Goal: Task Accomplishment & Management: Manage account settings

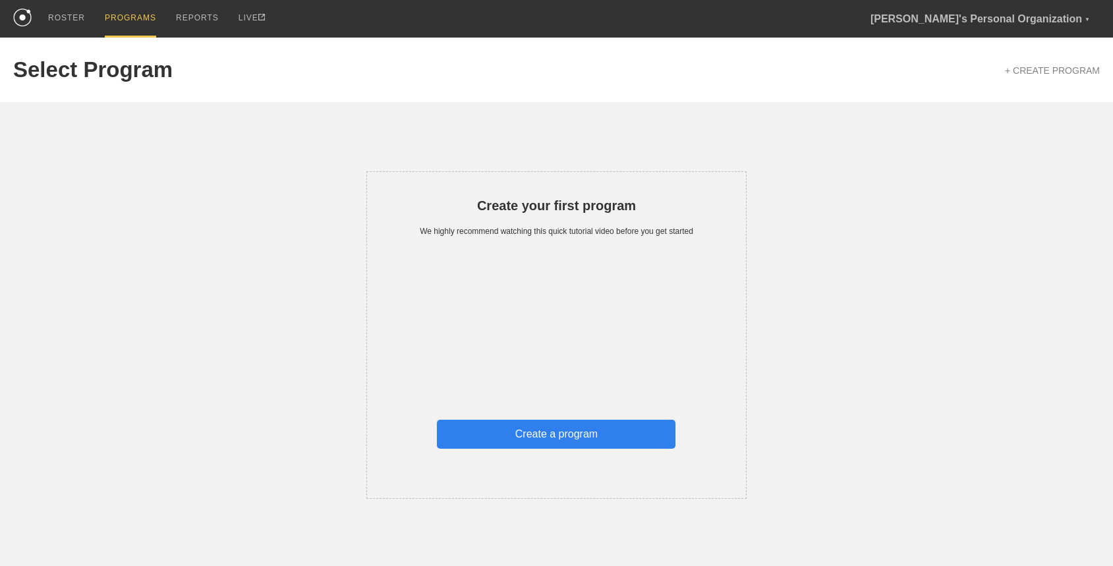
click at [370, 163] on div "Create your first program We highly recommend watching this quick tutorial vide…" at bounding box center [556, 300] width 1087 height 397
click at [331, 238] on div "Create your first program We highly recommend watching this quick tutorial vide…" at bounding box center [556, 335] width 1087 height 328
click at [1009, 113] on div "Logout" at bounding box center [1023, 112] width 154 height 29
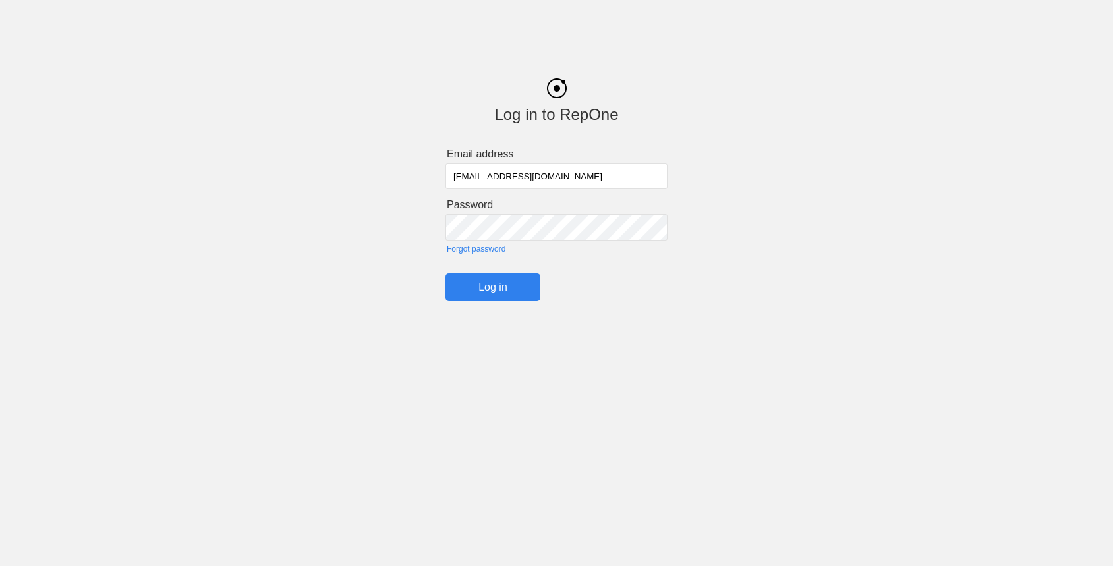
click at [484, 175] on input "oguz+17@getrepone.com" at bounding box center [557, 176] width 222 height 26
click at [476, 299] on input "Log in" at bounding box center [493, 288] width 95 height 28
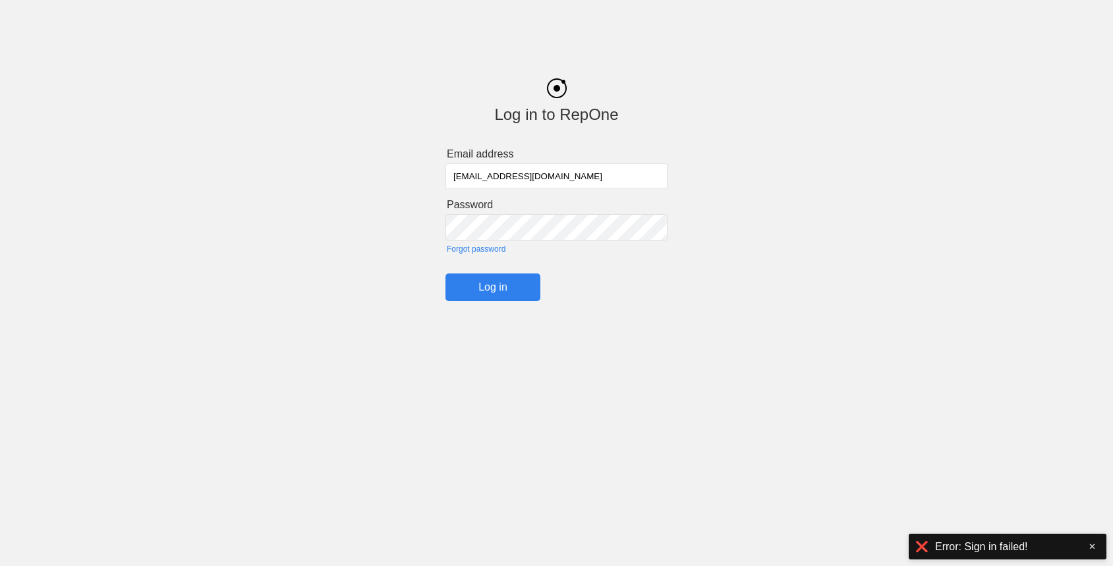
click at [507, 287] on input "Log in" at bounding box center [493, 288] width 95 height 28
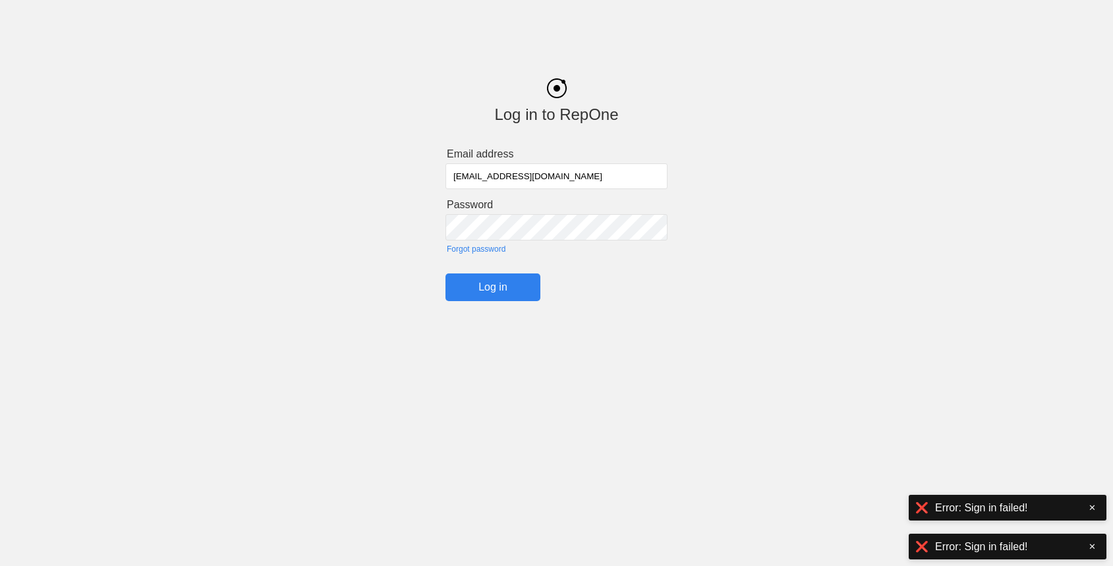
click at [482, 285] on input "Log in" at bounding box center [493, 288] width 95 height 28
click at [446, 274] on input "Log in" at bounding box center [493, 288] width 95 height 28
click at [498, 291] on input "Log in" at bounding box center [493, 288] width 95 height 28
click at [375, 247] on div "Log in to RepOne Email address oguz+11@getrepone.com Password Forgot password L…" at bounding box center [556, 180] width 1113 height 243
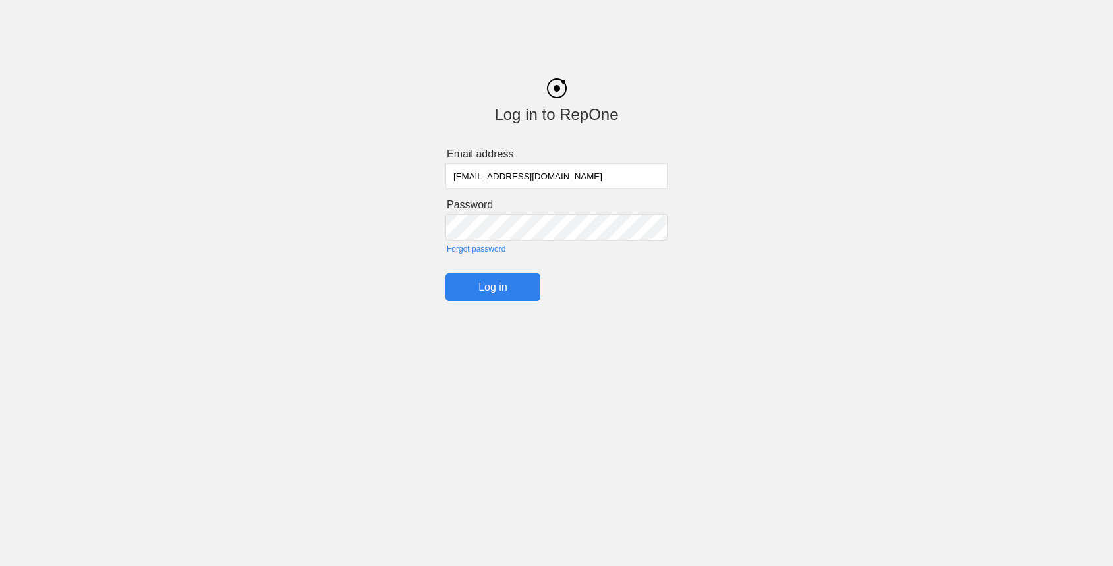
click at [503, 285] on input "Log in" at bounding box center [493, 288] width 95 height 28
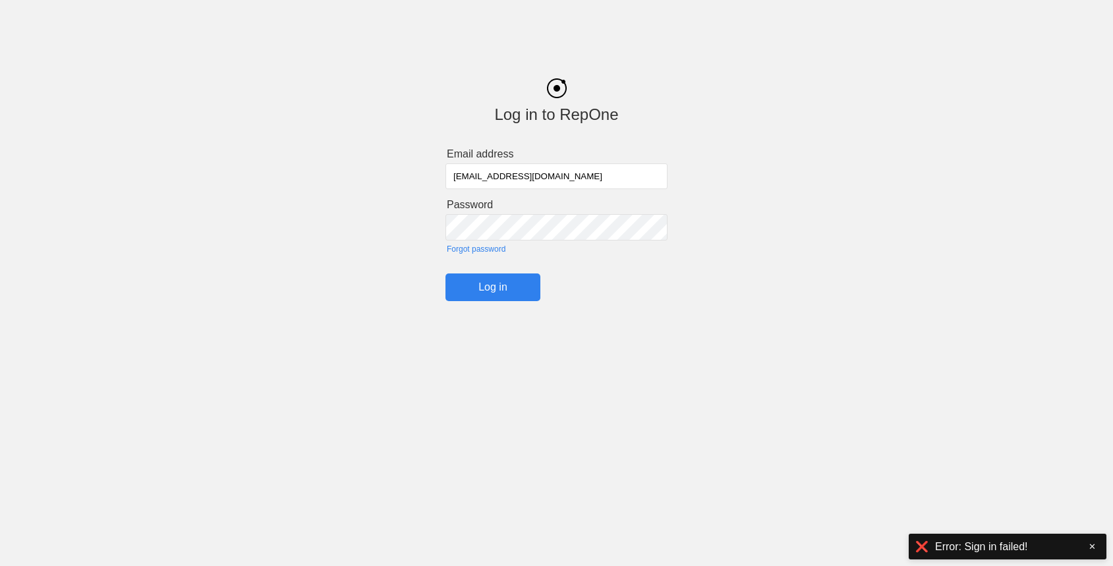
click at [498, 283] on input "Log in" at bounding box center [493, 288] width 95 height 28
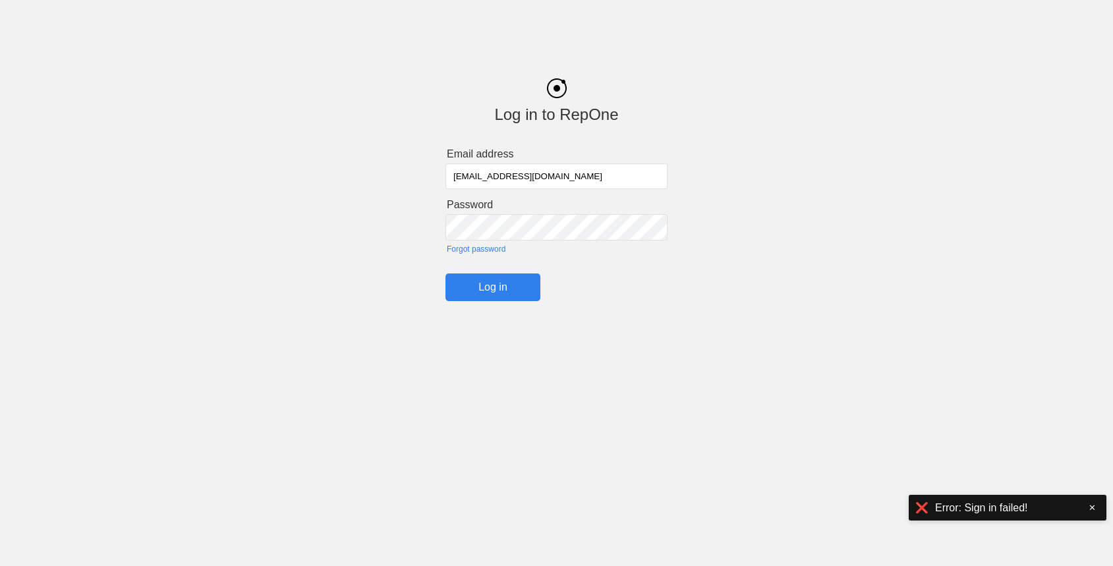
click at [487, 169] on input "oguz+11@getrepone.com" at bounding box center [557, 176] width 222 height 26
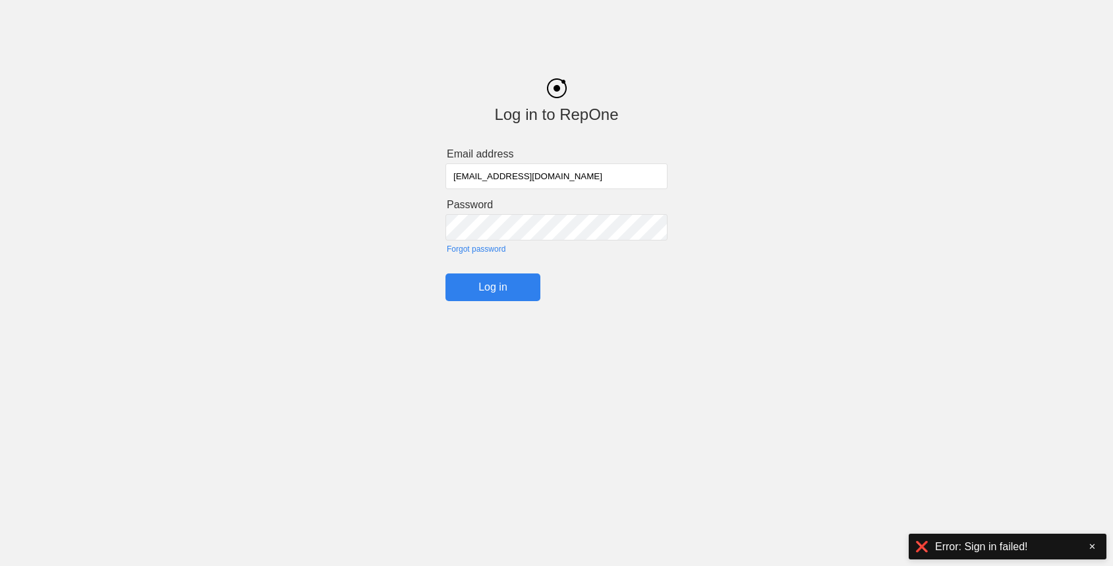
click at [490, 288] on input "Log in" at bounding box center [493, 288] width 95 height 28
click at [490, 173] on input "oguz+13@getrepone.com" at bounding box center [557, 176] width 222 height 26
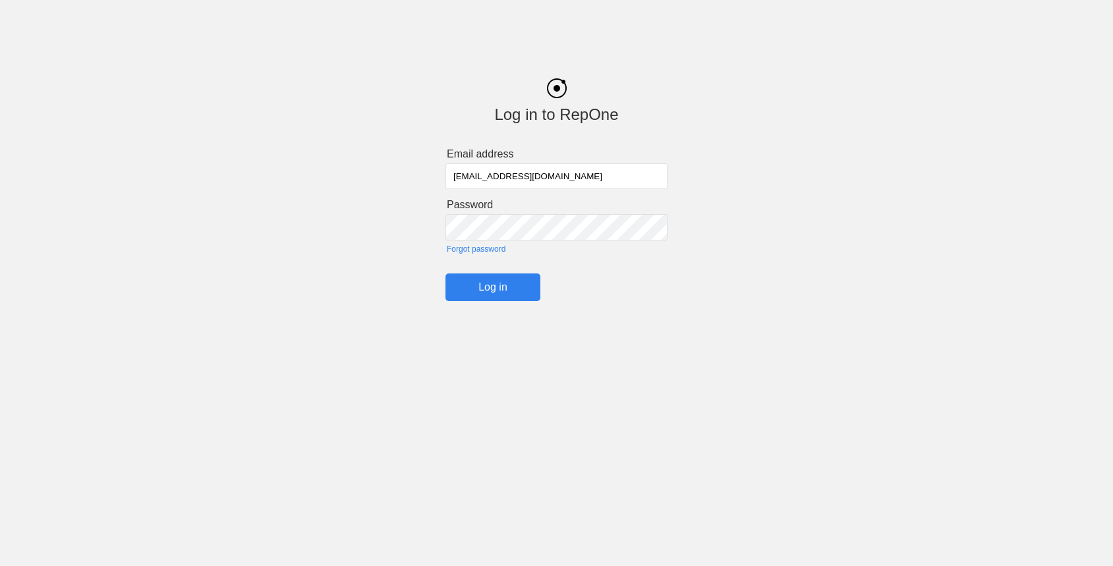
click at [498, 289] on input "Log in" at bounding box center [493, 288] width 95 height 28
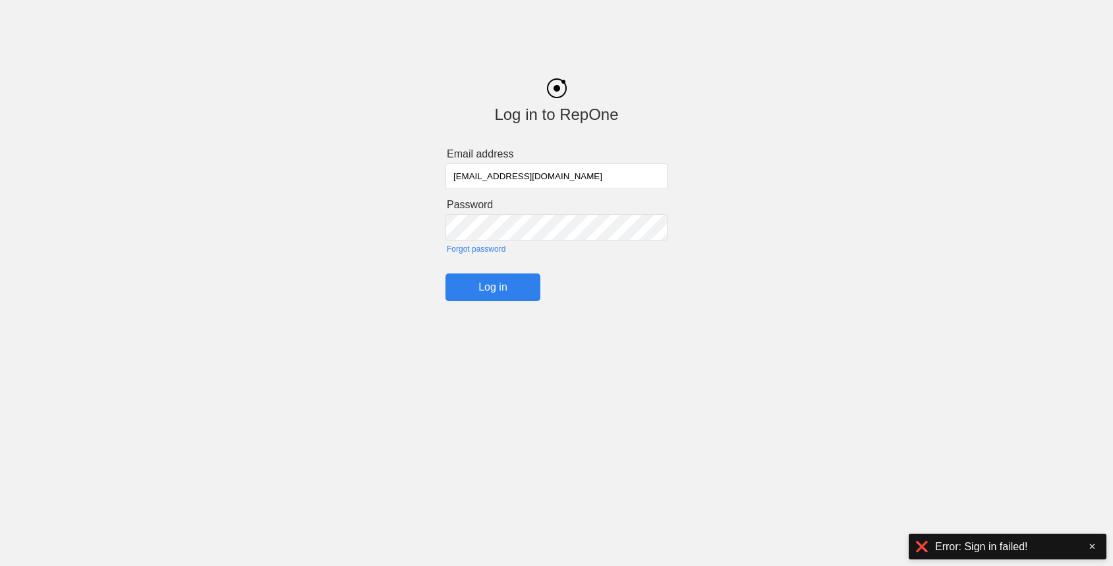
click at [488, 177] on input "oguz+14@getrepone.com" at bounding box center [557, 176] width 222 height 26
click at [506, 293] on input "Log in" at bounding box center [493, 288] width 95 height 28
click at [482, 176] on input "oguz+4@getrepone.com" at bounding box center [557, 176] width 222 height 26
type input "oguz+17@getrepone.com"
click at [476, 281] on input "Log in" at bounding box center [493, 288] width 95 height 28
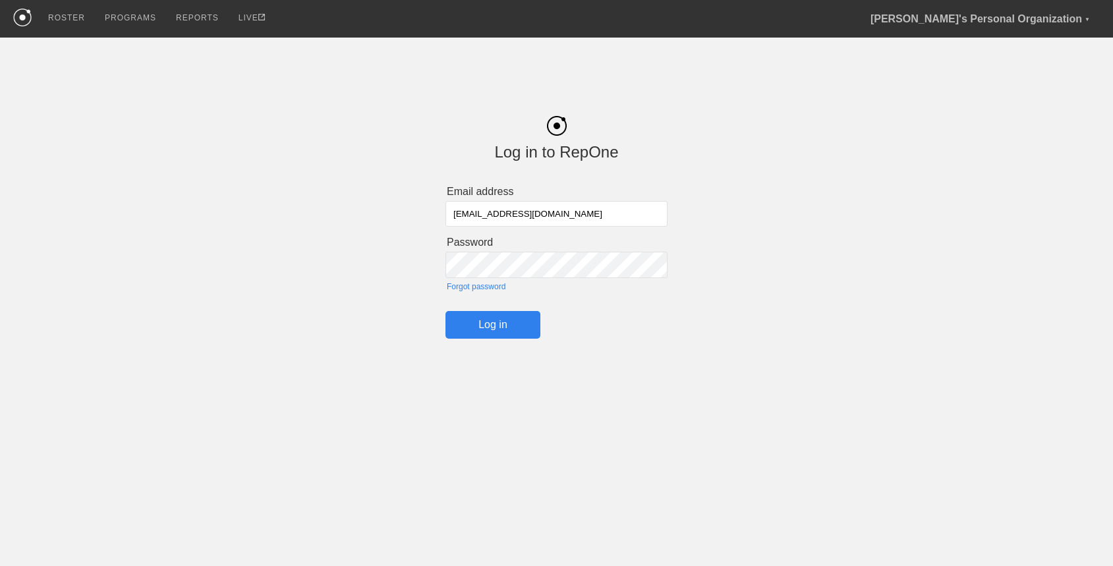
click at [492, 212] on input "oguz+17@getrepone.com" at bounding box center [557, 214] width 222 height 26
type input "[PERSON_NAME][EMAIL_ADDRESS][DOMAIN_NAME]"
click at [492, 332] on input "Log in" at bounding box center [493, 325] width 95 height 28
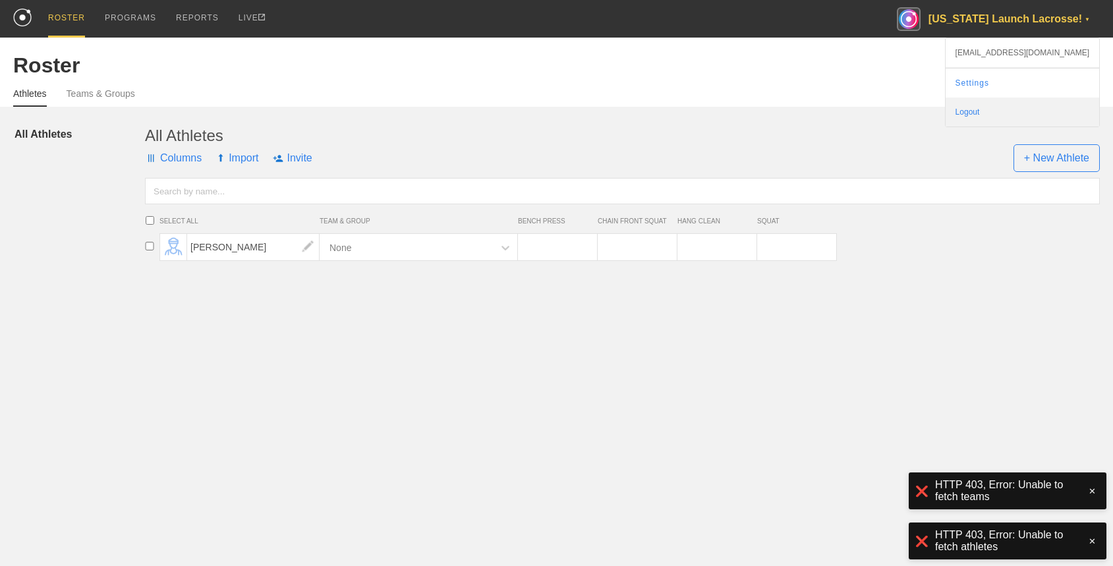
click at [1020, 107] on div "Logout" at bounding box center [1023, 112] width 154 height 29
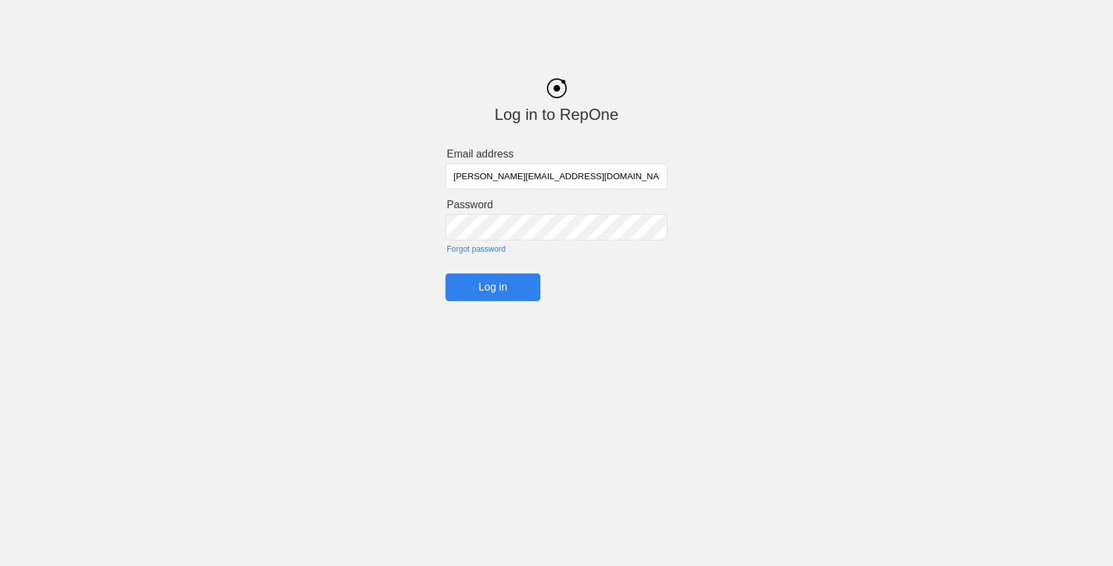
click at [490, 277] on input "Log in" at bounding box center [493, 288] width 95 height 28
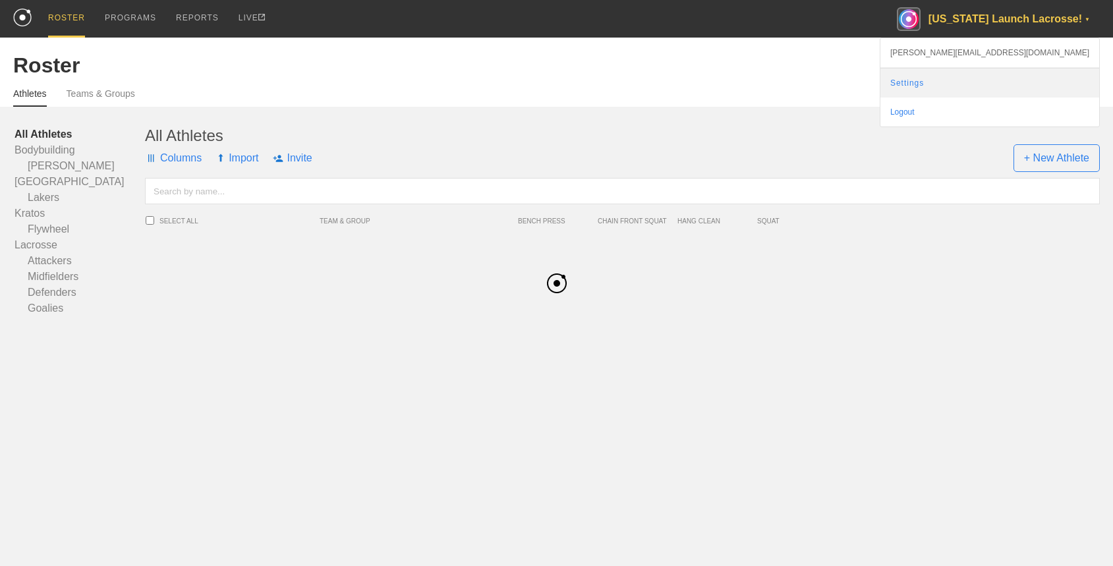
click at [1020, 76] on link "Settings" at bounding box center [990, 83] width 219 height 29
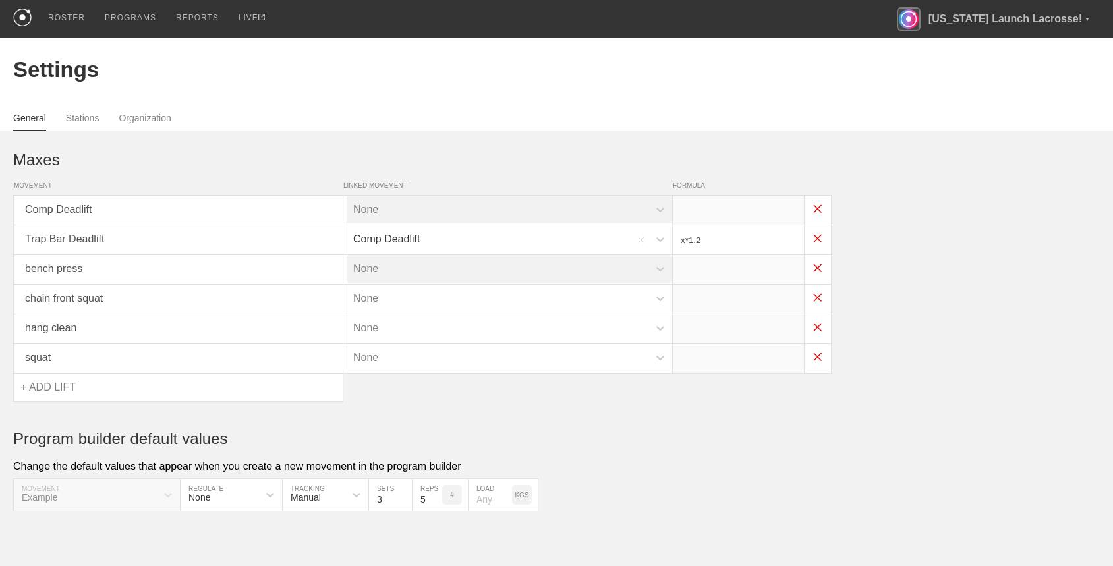
click at [139, 107] on div "General Stations Organization" at bounding box center [556, 116] width 1087 height 29
click at [140, 117] on link "Organization" at bounding box center [145, 122] width 52 height 18
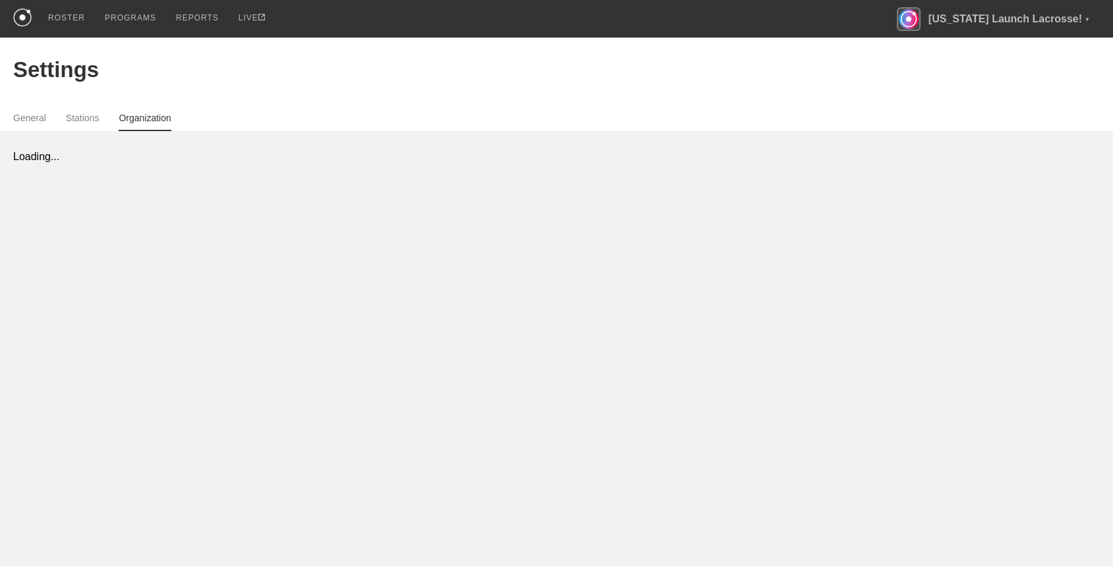
select select "STAFF"
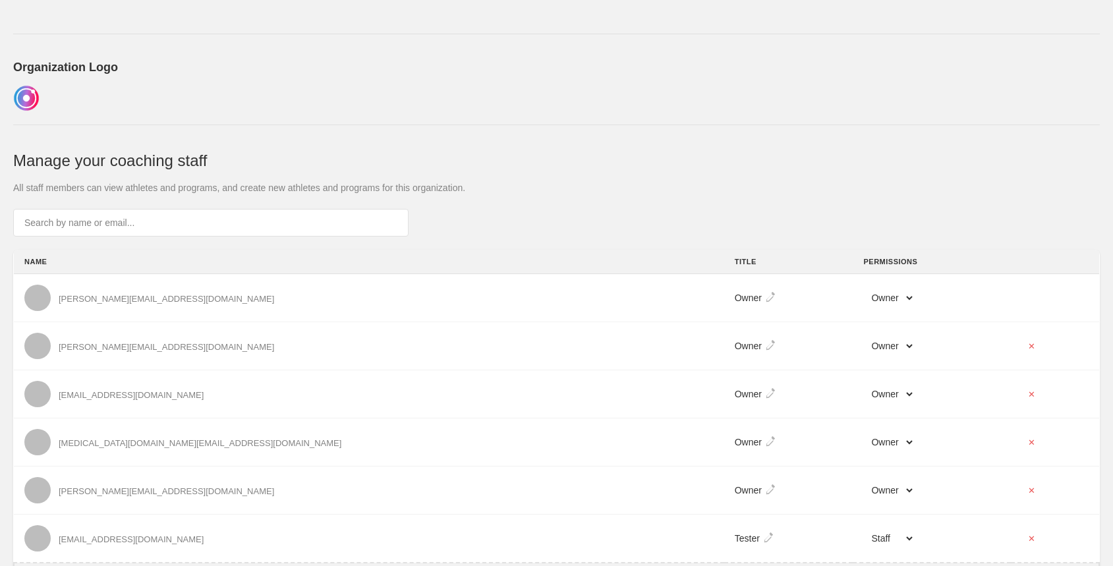
scroll to position [260, 0]
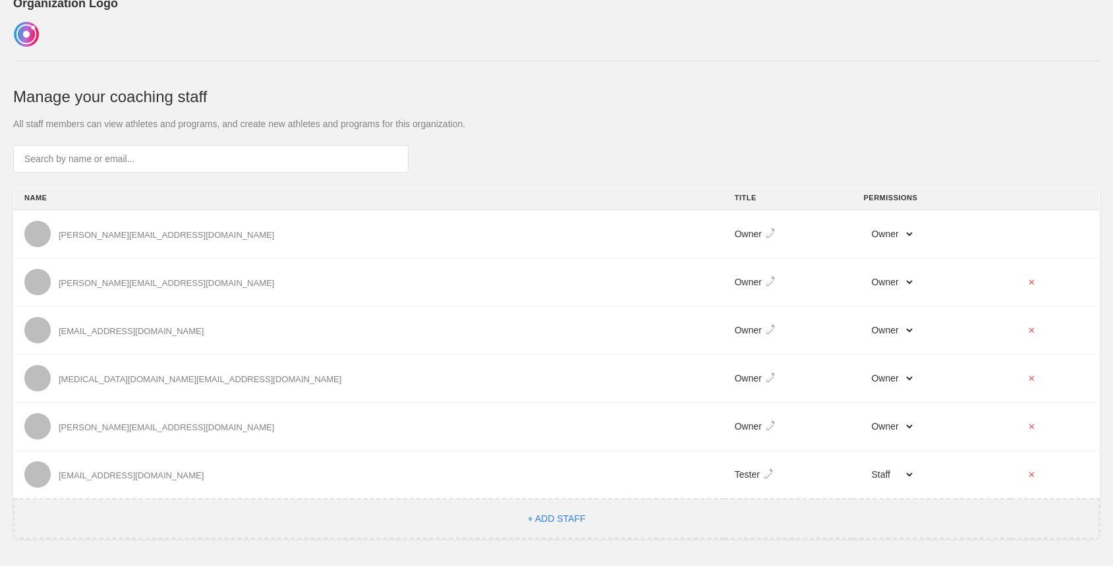
click at [550, 514] on button "+ ADD STAFF" at bounding box center [556, 519] width 66 height 12
select select "STAFF"
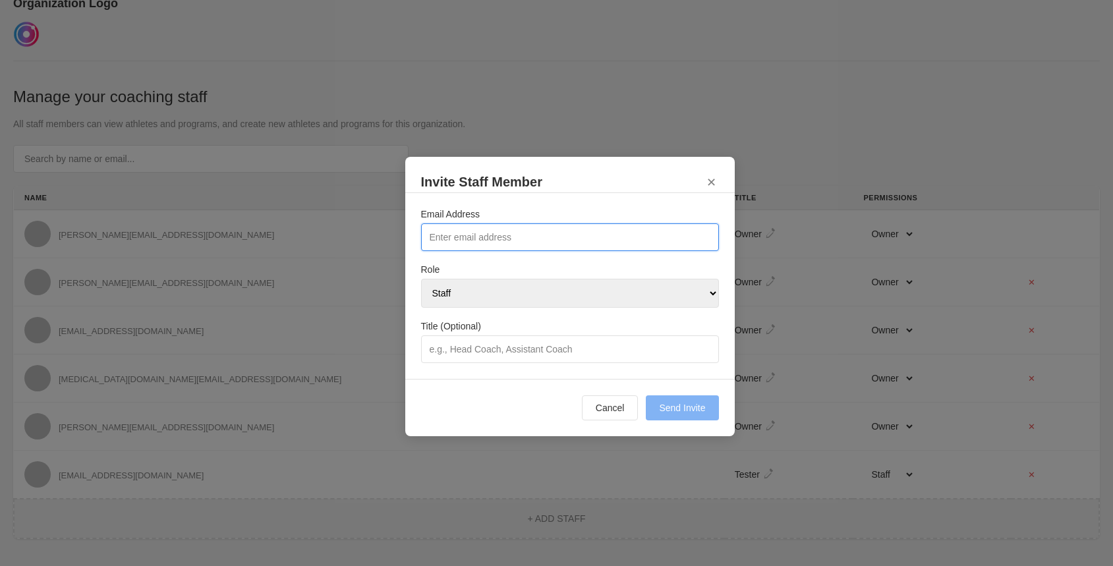
click at [478, 245] on input "Email Address" at bounding box center [570, 237] width 298 height 28
type input "oguz@getrepone.com"
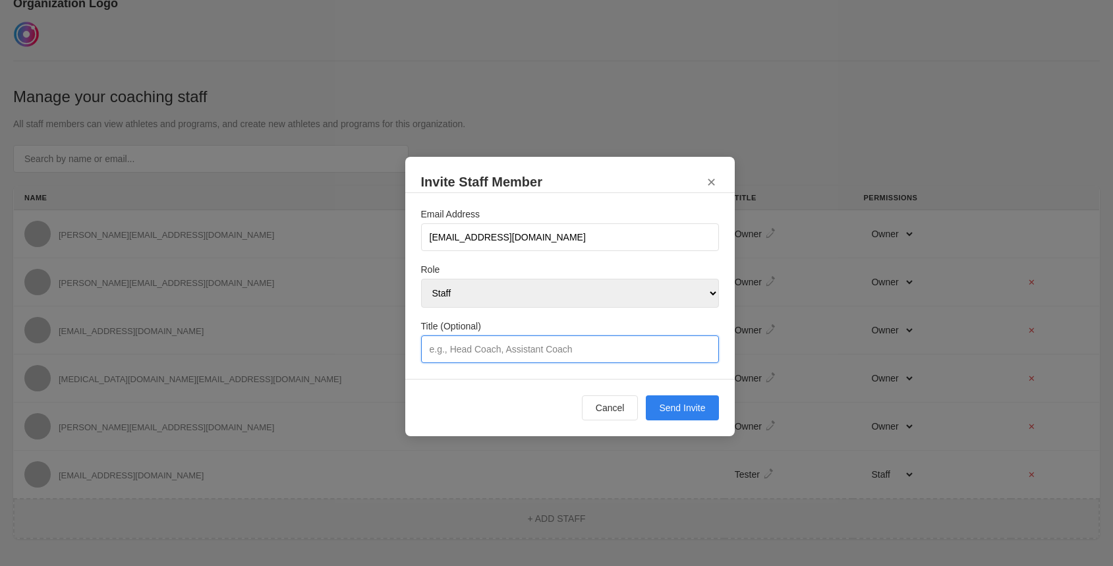
click at [487, 345] on input "Title (Optional)" at bounding box center [570, 350] width 298 height 28
click at [589, 299] on select "Owner Admin Staff" at bounding box center [570, 293] width 298 height 29
select select "OWNER"
click at [421, 279] on select "Owner Admin Staff" at bounding box center [570, 293] width 298 height 29
click at [583, 297] on select "Owner Admin Staff" at bounding box center [570, 293] width 298 height 29
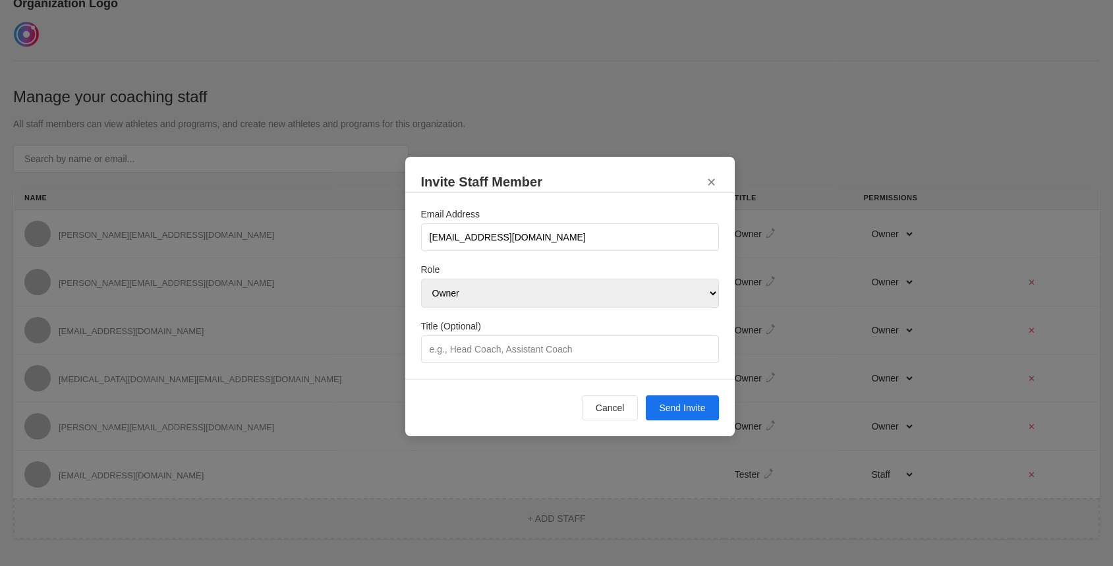
click at [678, 398] on button "Send Invite" at bounding box center [682, 408] width 73 height 25
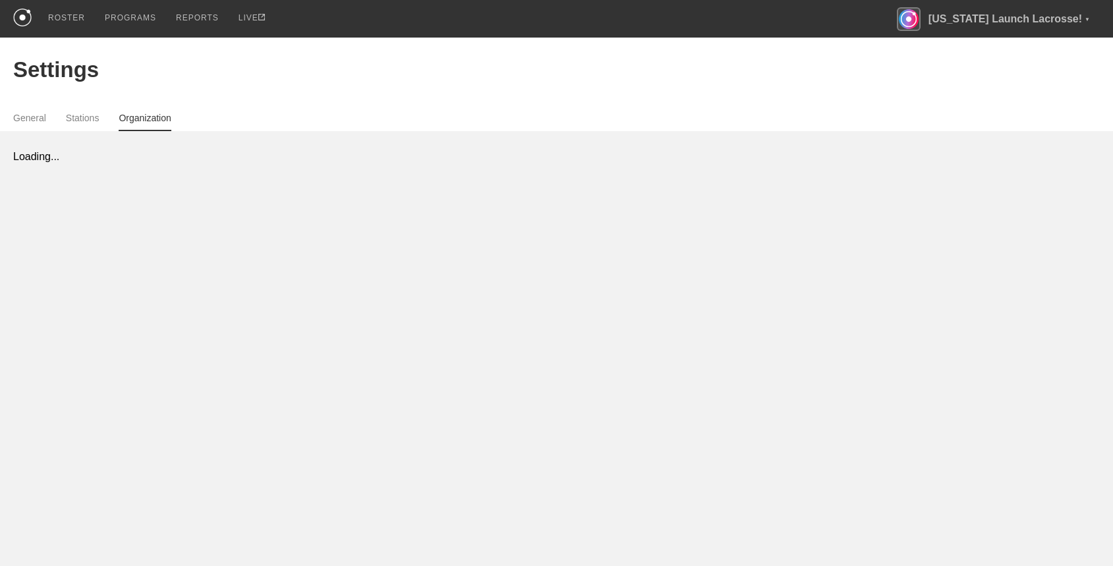
scroll to position [0, 0]
select select "STAFF"
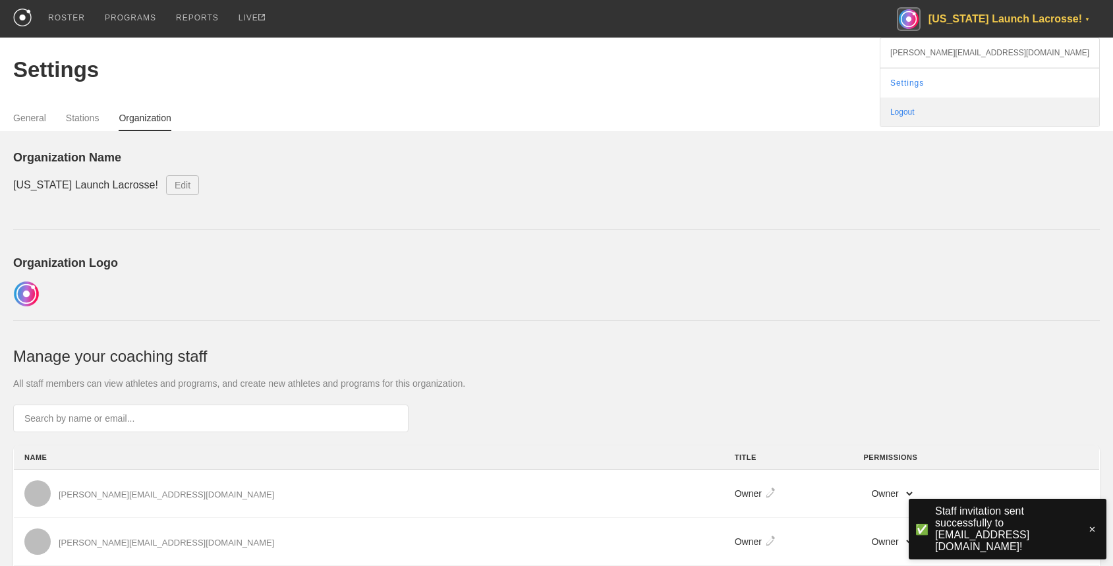
click at [1034, 109] on div "Logout" at bounding box center [990, 112] width 219 height 29
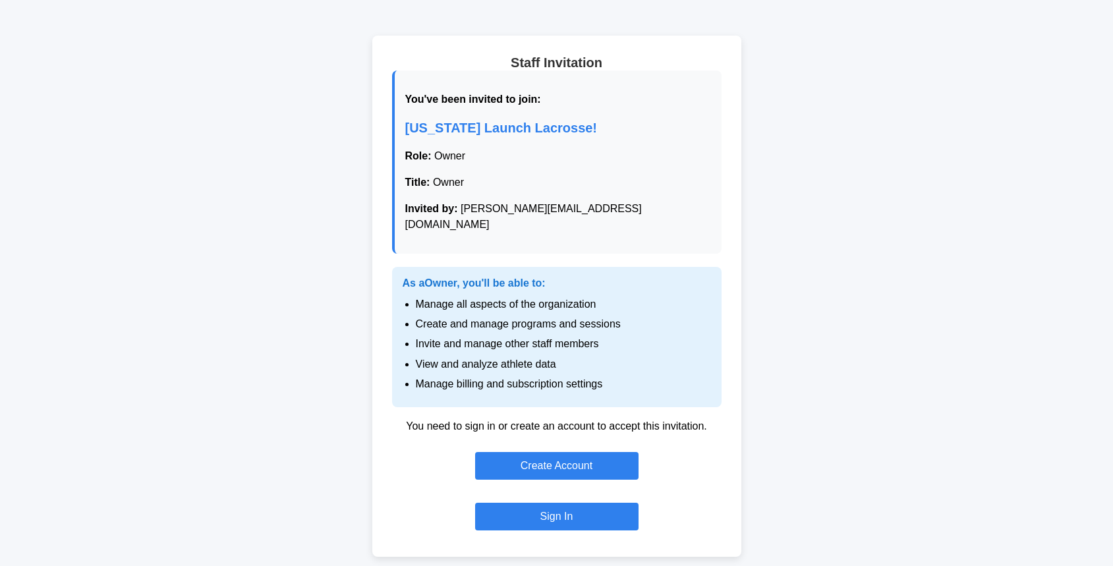
scroll to position [26, 0]
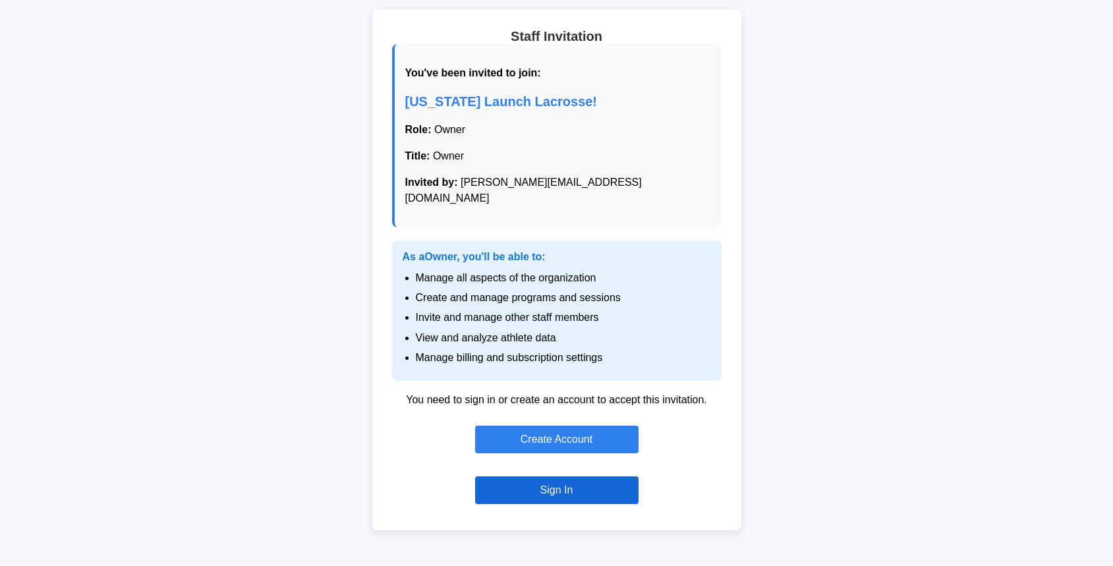
click at [548, 479] on link "Sign In" at bounding box center [556, 491] width 163 height 28
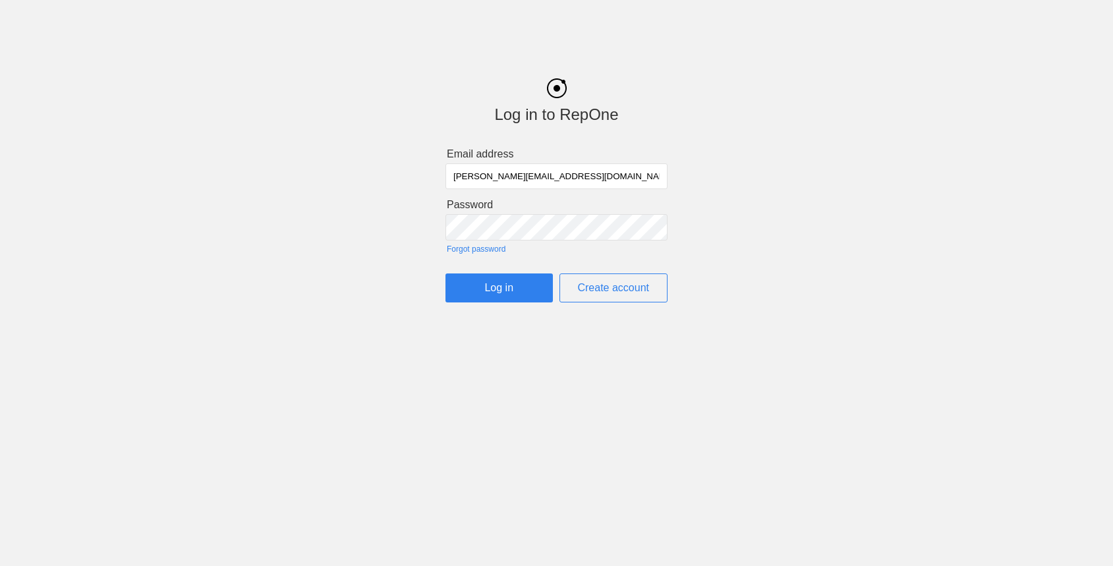
click at [493, 173] on input "[PERSON_NAME][EMAIL_ADDRESS][DOMAIN_NAME]" at bounding box center [557, 176] width 222 height 26
click at [485, 180] on input "[EMAIL_ADDRESS][DOMAIN_NAME]" at bounding box center [557, 176] width 222 height 26
type input "[EMAIL_ADDRESS][DOMAIN_NAME]"
click at [511, 294] on input "Log in" at bounding box center [499, 288] width 107 height 29
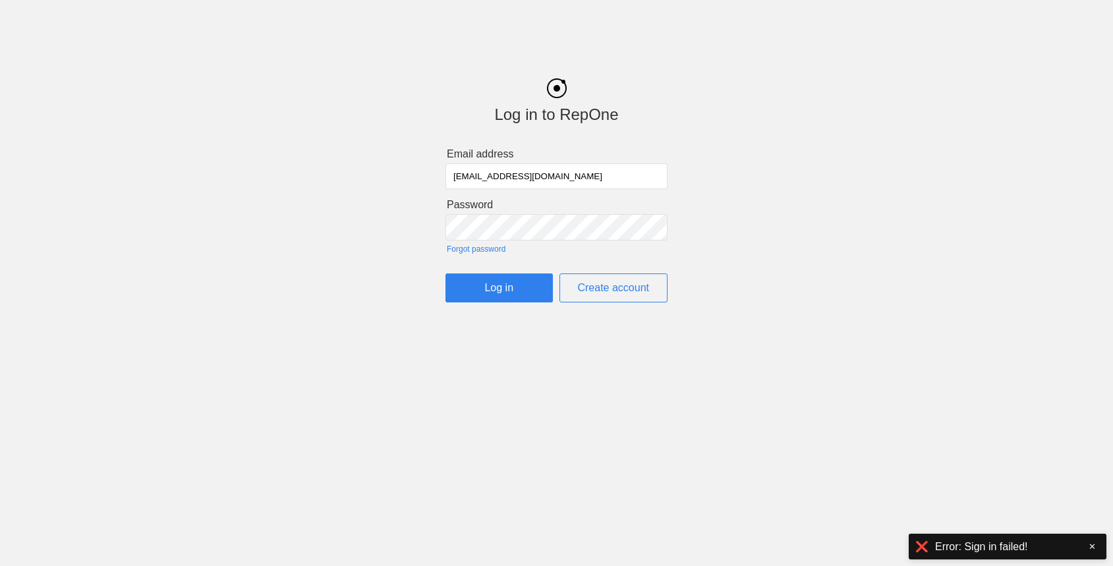
click at [480, 281] on input "Log in" at bounding box center [499, 288] width 107 height 29
click at [588, 289] on link "Create account" at bounding box center [614, 288] width 109 height 29
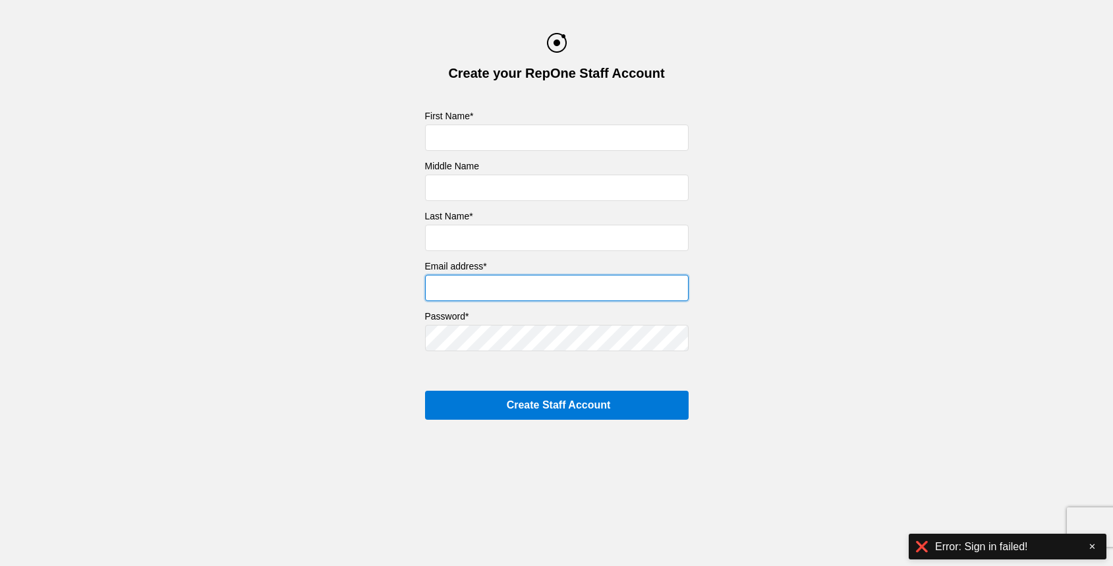
type input "[PERSON_NAME][EMAIL_ADDRESS][DOMAIN_NAME]"
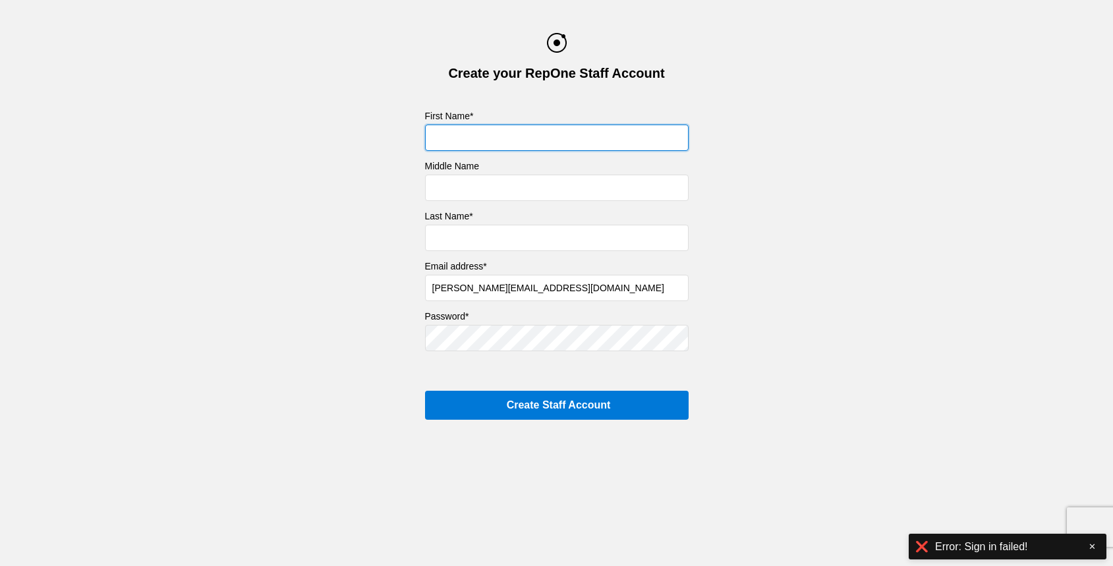
click at [469, 140] on input "text" at bounding box center [557, 138] width 264 height 26
type input "Oguz"
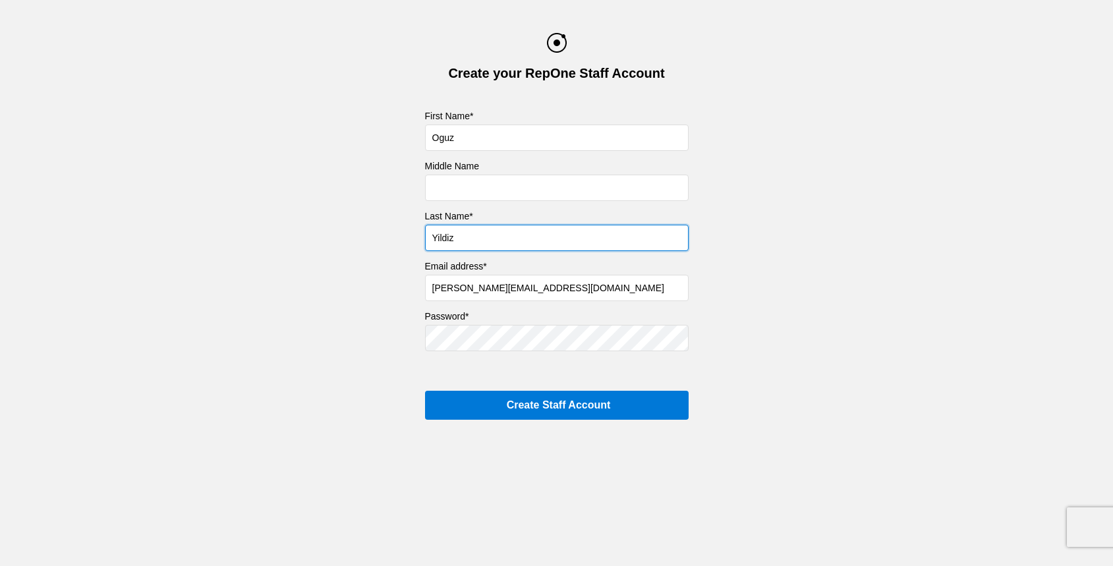
type input "Yildiz"
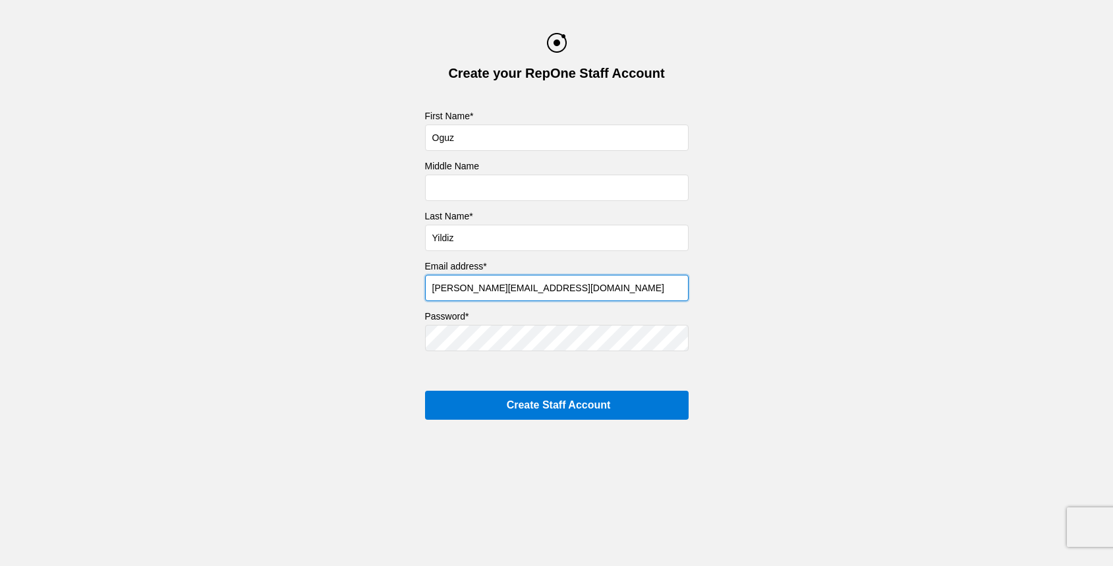
click at [454, 293] on input "[PERSON_NAME][EMAIL_ADDRESS][DOMAIN_NAME]" at bounding box center [557, 288] width 264 height 26
click at [452, 289] on input "[PERSON_NAME][EMAIL_ADDRESS][DOMAIN_NAME]" at bounding box center [557, 288] width 264 height 26
type input "oguz@getrepone.com"
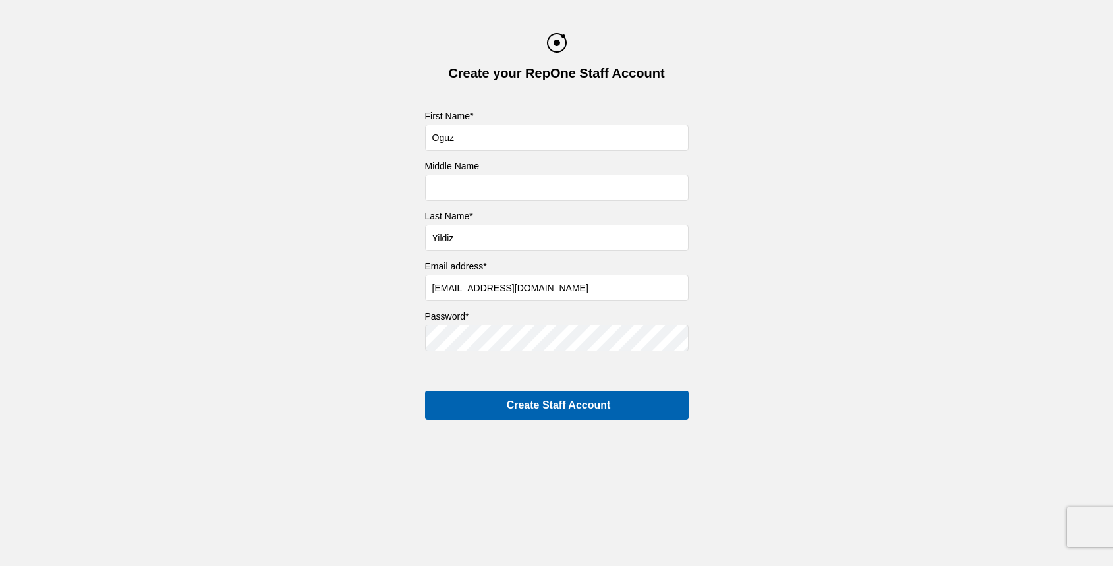
click at [494, 406] on input "Create Staff Account" at bounding box center [557, 405] width 264 height 29
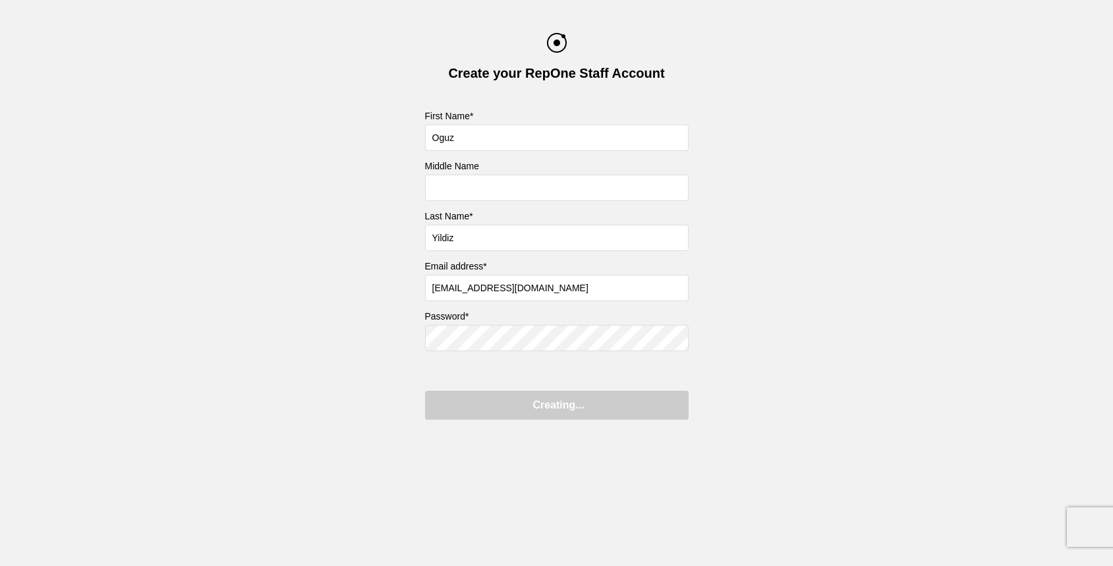
type input "Create Staff Account"
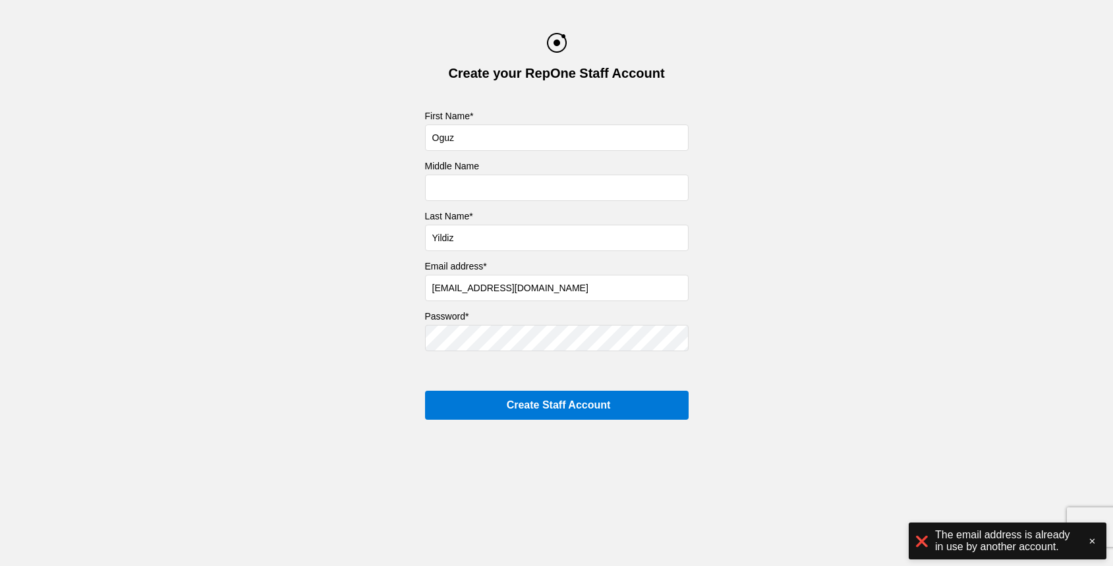
click at [554, 38] on img at bounding box center [557, 43] width 20 height 20
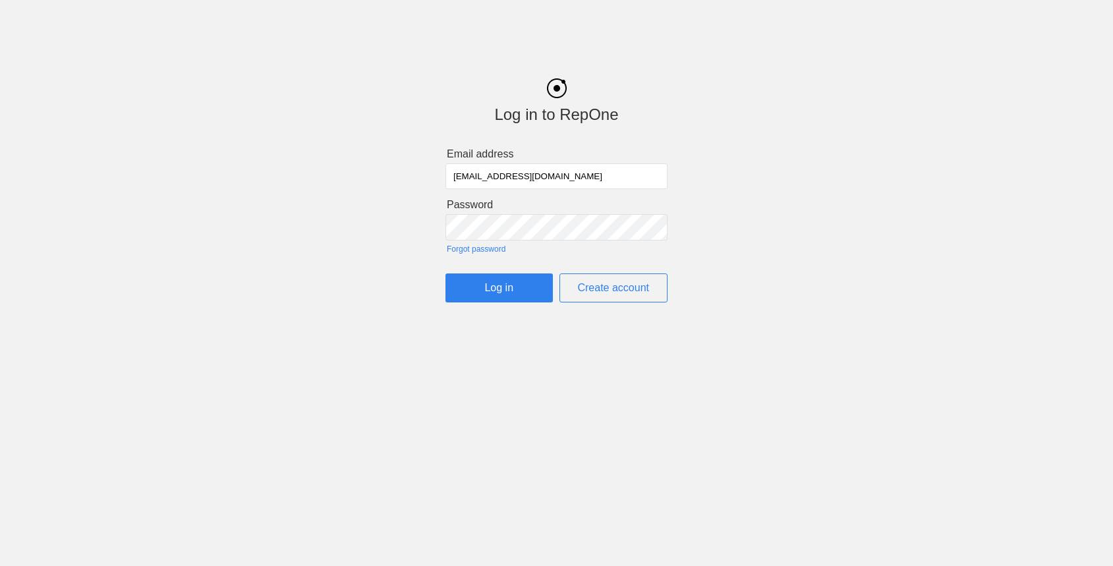
click at [498, 289] on input "Log in" at bounding box center [499, 288] width 107 height 29
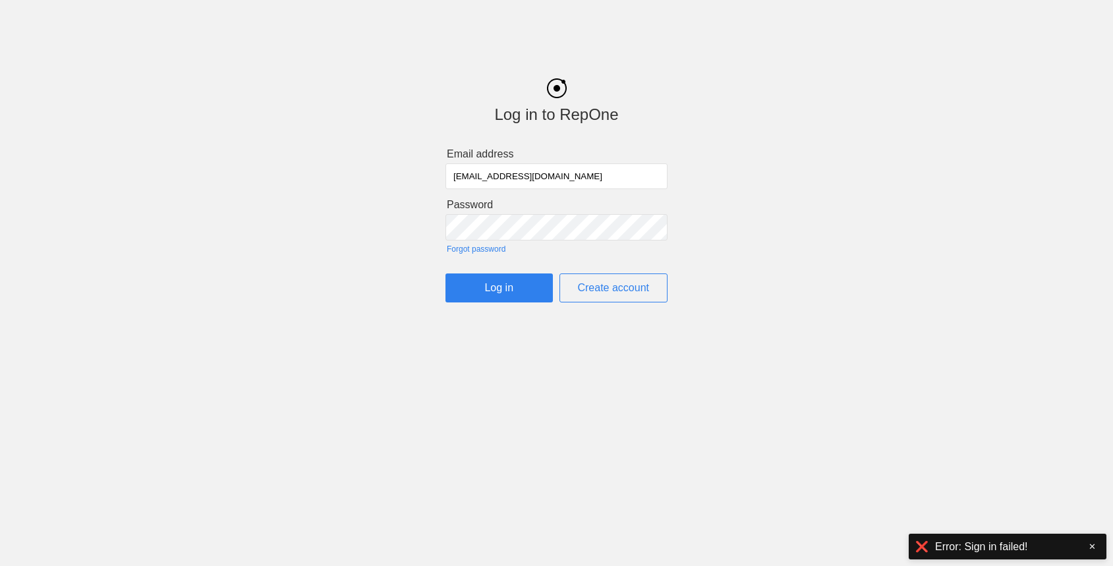
click at [471, 252] on link "Forgot password" at bounding box center [557, 249] width 221 height 9
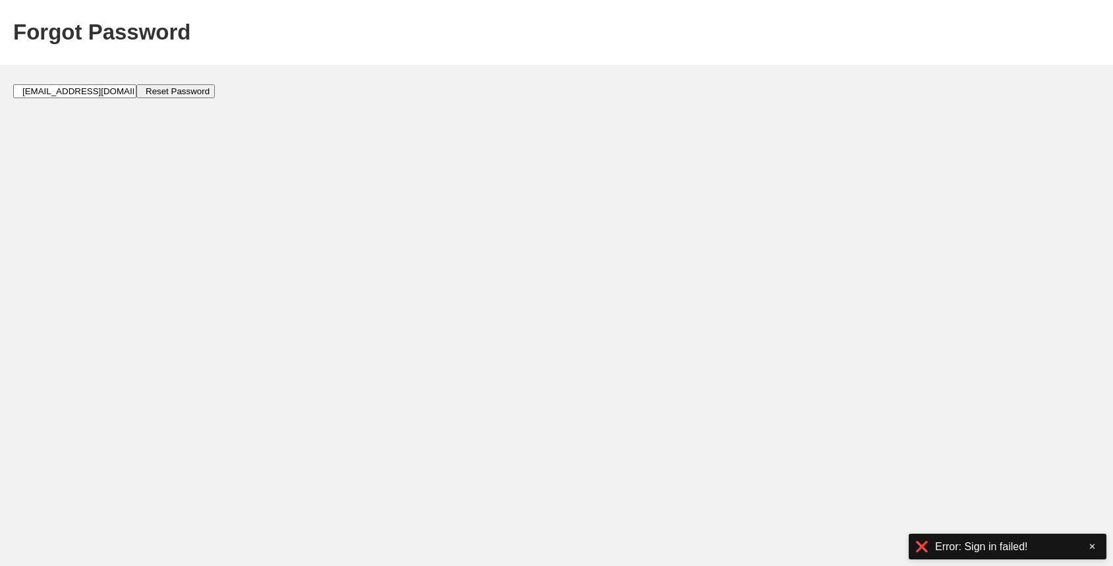
click at [137, 96] on input "Reset Password" at bounding box center [175, 91] width 78 height 14
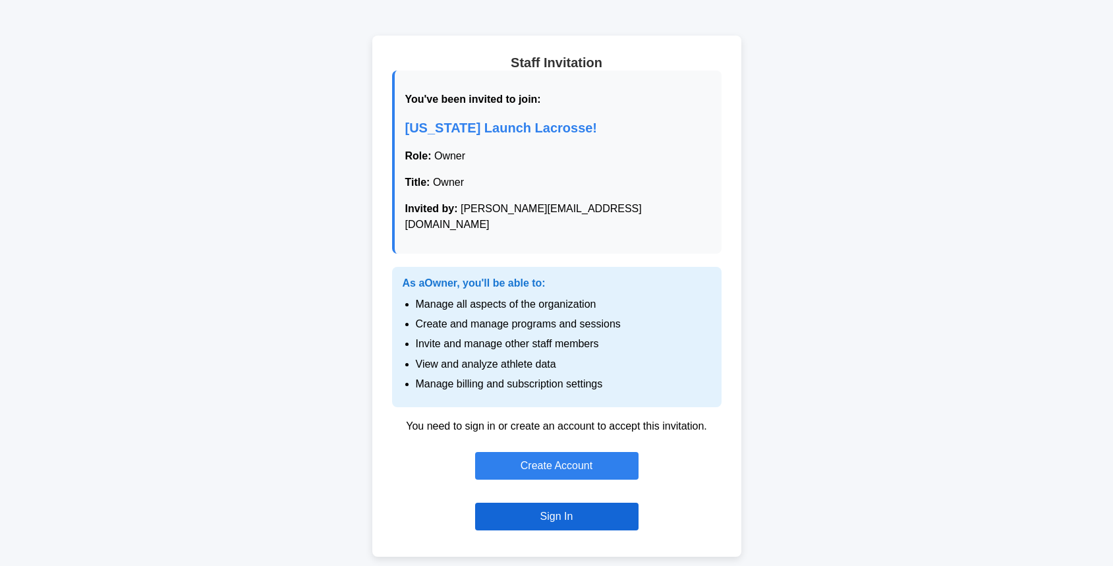
click at [564, 508] on link "Sign In" at bounding box center [556, 517] width 163 height 28
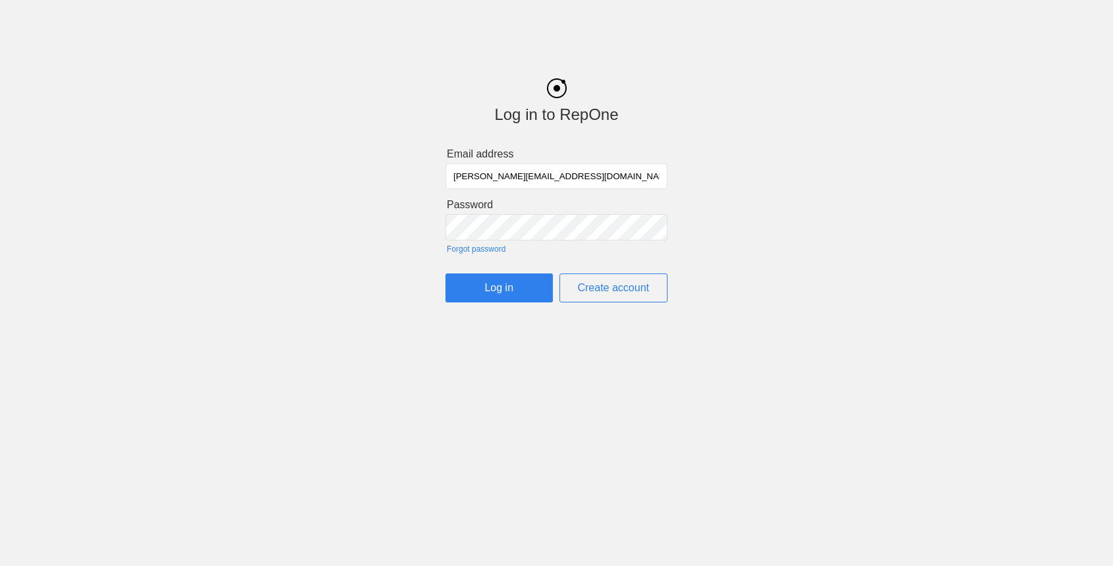
click at [471, 172] on input "[PERSON_NAME][EMAIL_ADDRESS][DOMAIN_NAME]" at bounding box center [557, 176] width 222 height 26
type input "[EMAIL_ADDRESS][DOMAIN_NAME]"
click at [501, 285] on input "Log in" at bounding box center [499, 288] width 107 height 29
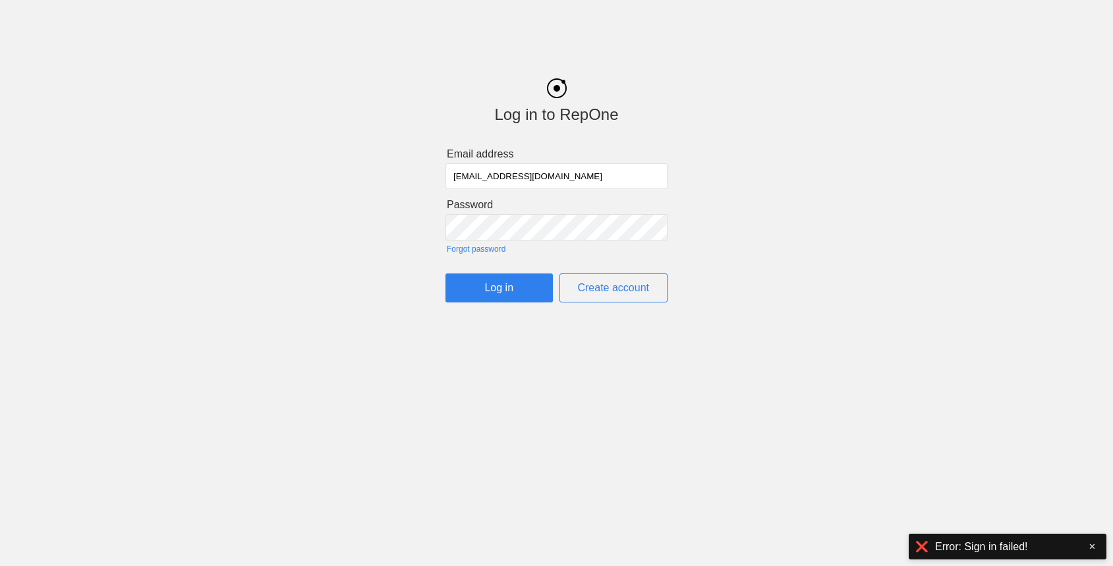
click at [489, 293] on input "Log in" at bounding box center [499, 288] width 107 height 29
click at [554, 175] on input "[EMAIL_ADDRESS][DOMAIN_NAME]" at bounding box center [557, 176] width 222 height 26
click at [415, 260] on div "Log in to RepOne Email address oguz@getrepone.com Password Forgot password Log …" at bounding box center [556, 181] width 1113 height 244
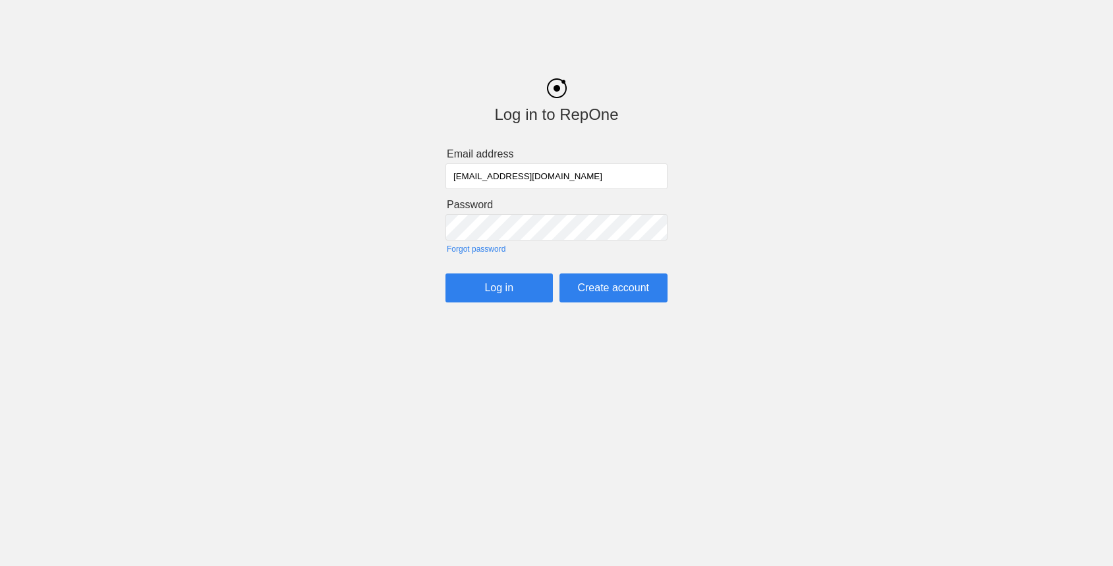
click at [581, 293] on link "Create account" at bounding box center [614, 288] width 109 height 29
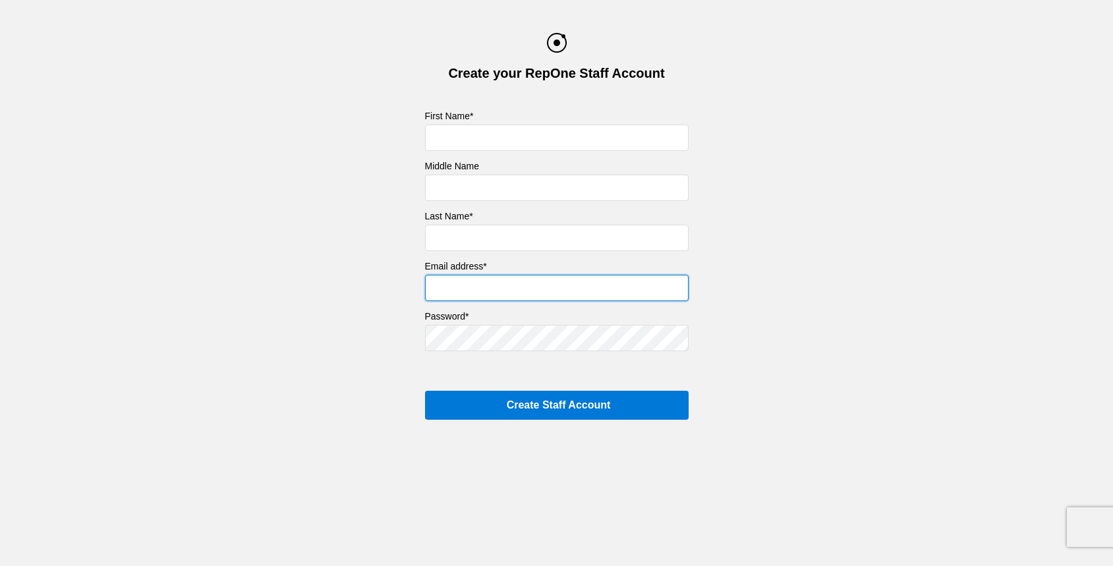
type input "[PERSON_NAME][EMAIL_ADDRESS][DOMAIN_NAME]"
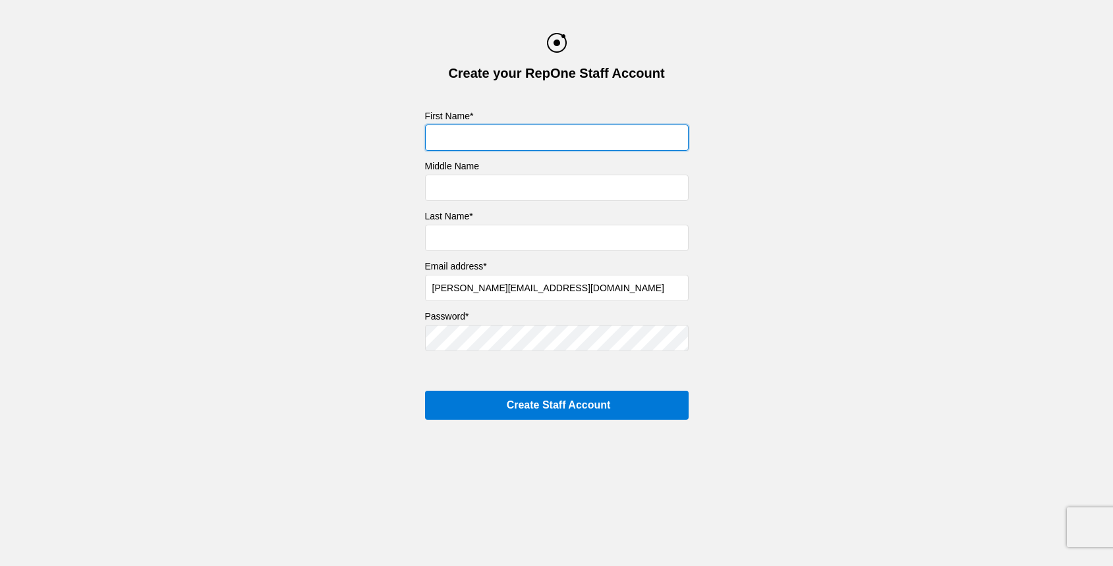
click at [473, 140] on input "text" at bounding box center [557, 138] width 264 height 26
type input "Oguz"
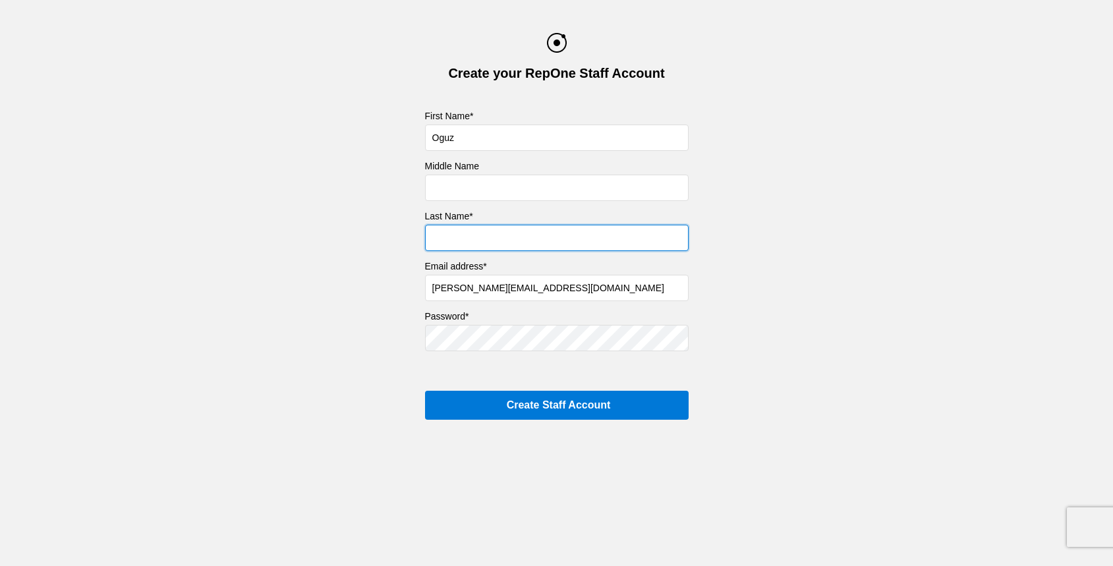
type input "Yildiz"
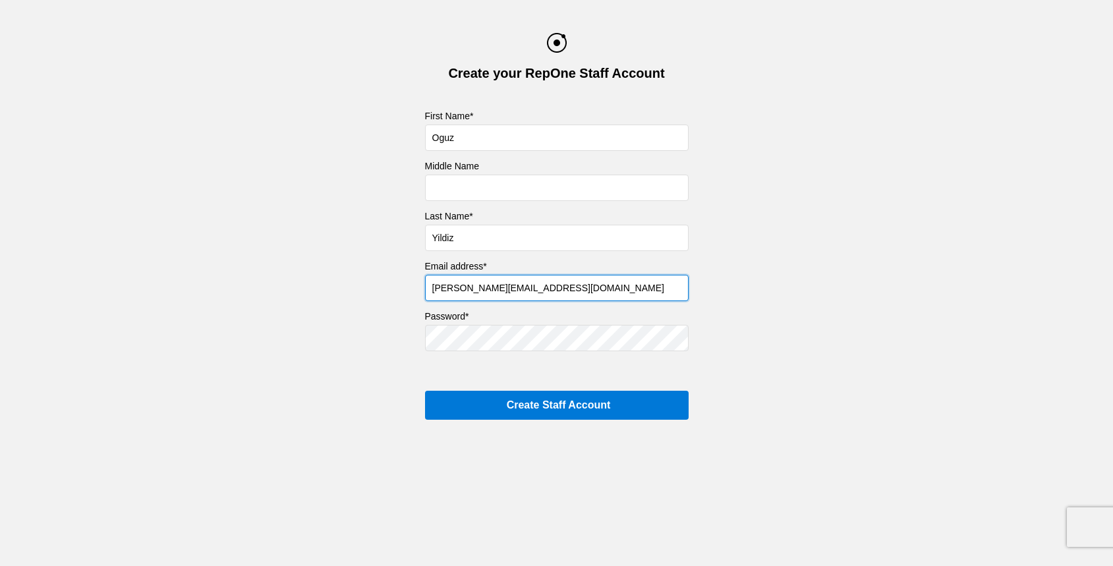
click at [452, 281] on input "[PERSON_NAME][EMAIL_ADDRESS][DOMAIN_NAME]" at bounding box center [557, 288] width 264 height 26
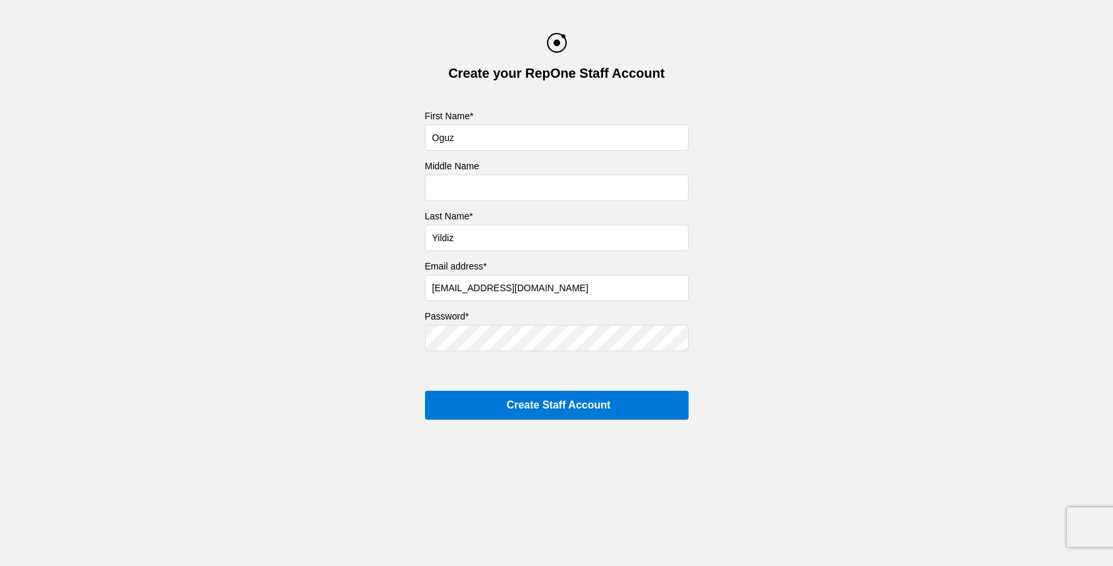
click at [468, 286] on input "oguz+17@getrepone.com" at bounding box center [557, 288] width 264 height 26
type input "oguz+18@getrepone.com"
click at [470, 399] on input "Create Staff Account" at bounding box center [557, 405] width 264 height 29
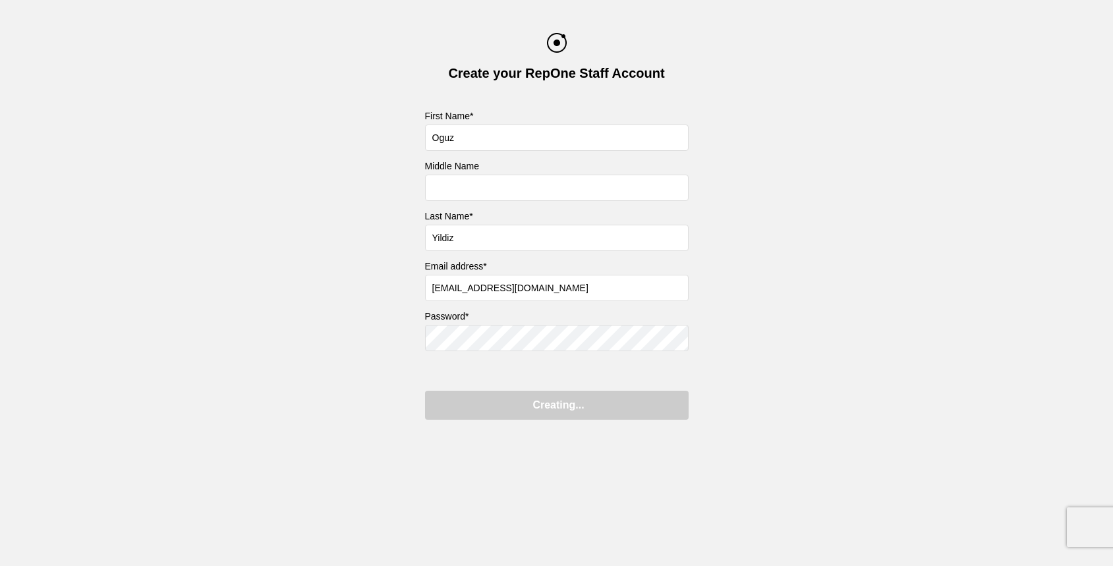
type input "Create Staff Account"
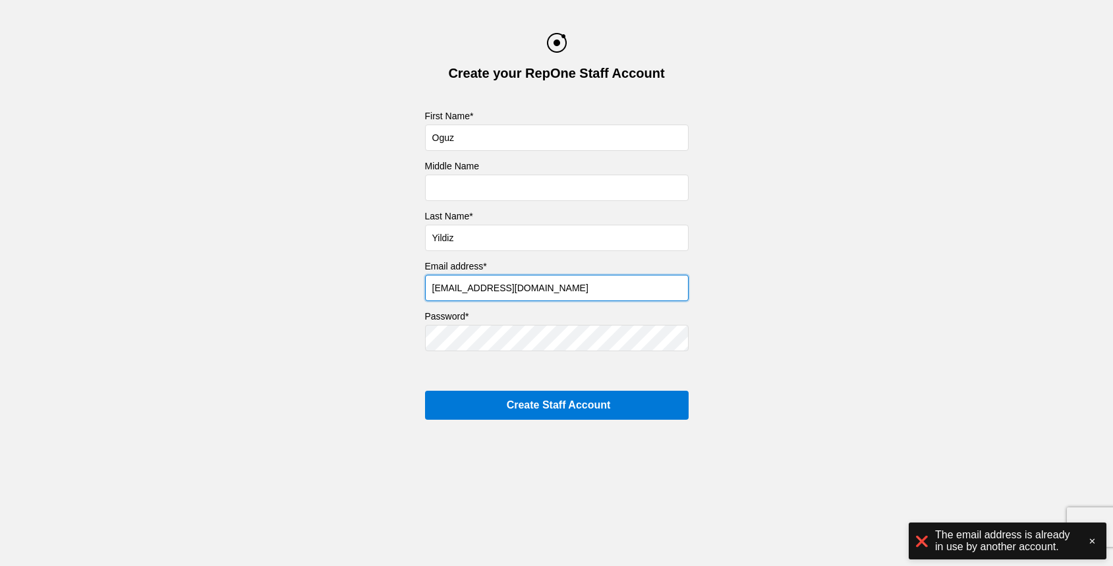
click at [468, 279] on input "oguz+18@getrepone.com" at bounding box center [557, 288] width 264 height 26
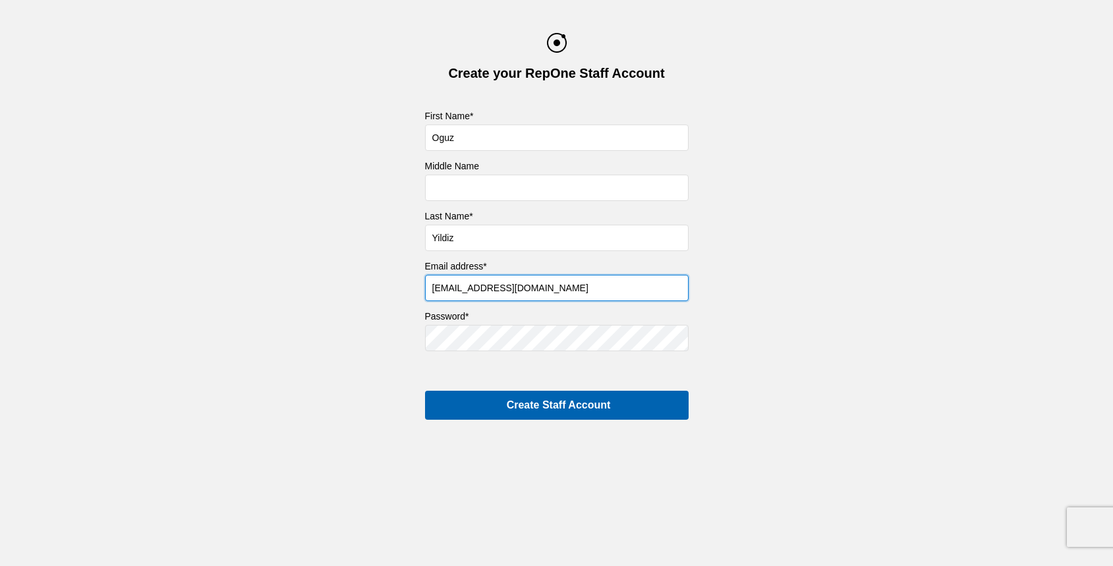
type input "[EMAIL_ADDRESS][DOMAIN_NAME]"
click at [497, 406] on input "Create Staff Account" at bounding box center [557, 405] width 264 height 29
type input "Creating..."
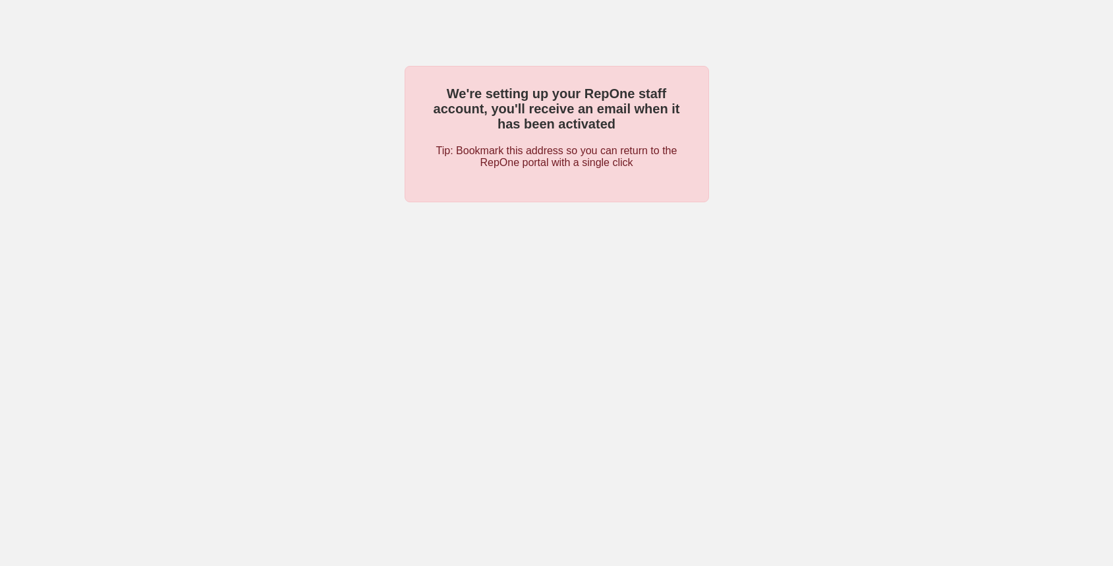
click at [380, 131] on div "We're setting up your RepOne staff account, you'll receive an email when it has…" at bounding box center [556, 134] width 1113 height 136
click at [377, 120] on div "We're setting up your RepOne staff account, you'll receive an email when it has…" at bounding box center [556, 134] width 1113 height 136
click at [368, 107] on div "We're setting up your RepOne staff account, you'll receive an email when it has…" at bounding box center [556, 134] width 1113 height 136
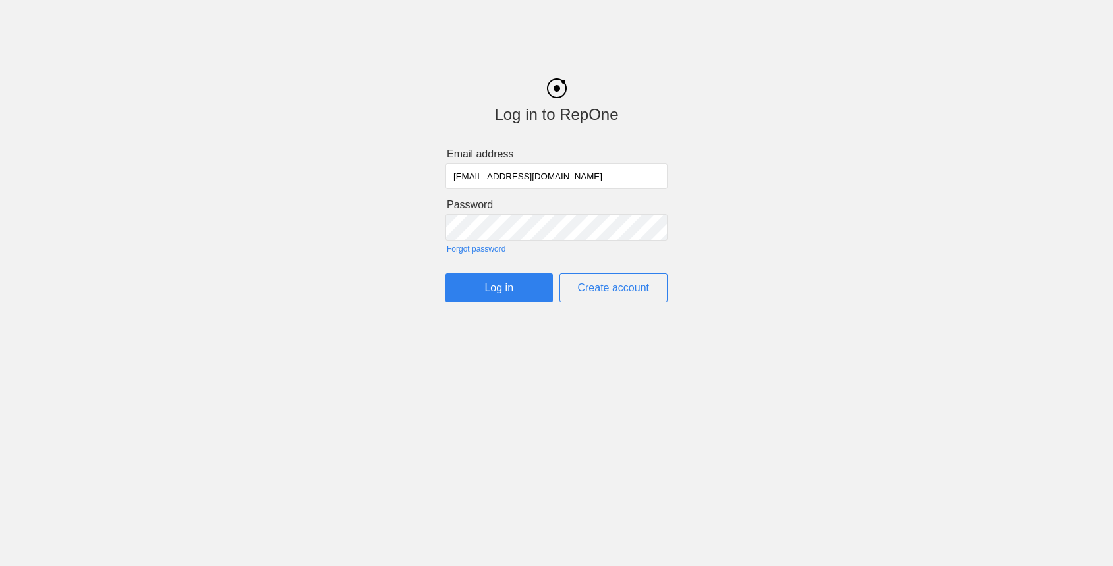
click at [465, 169] on input "oguz@getrepone.com" at bounding box center [557, 176] width 222 height 26
type input "[PERSON_NAME][EMAIL_ADDRESS][DOMAIN_NAME]"
click at [514, 278] on input "Log in" at bounding box center [499, 288] width 107 height 29
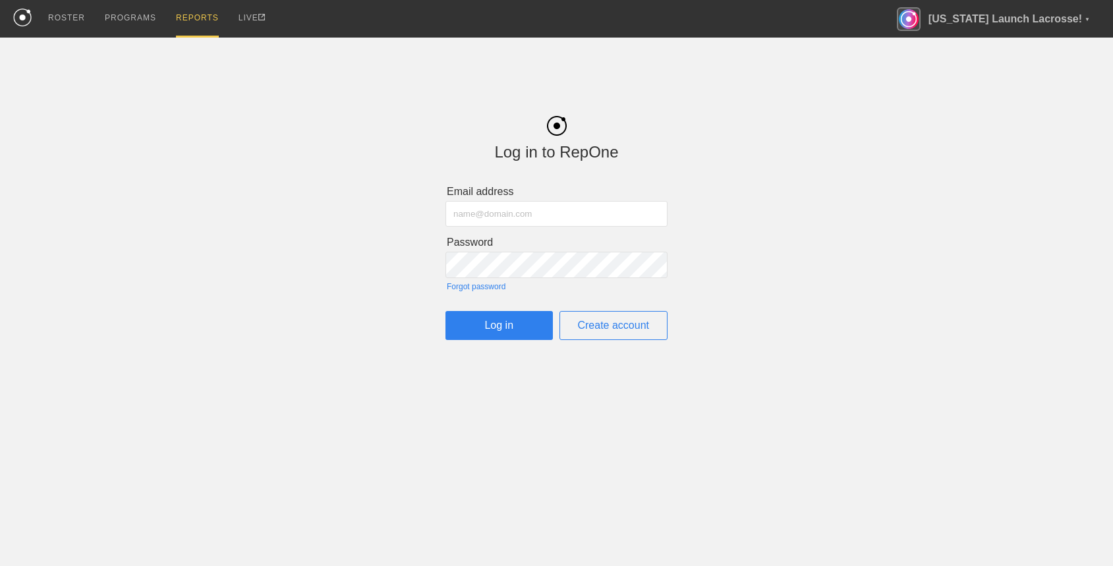
click at [197, 19] on div "REPORTS" at bounding box center [197, 19] width 43 height 38
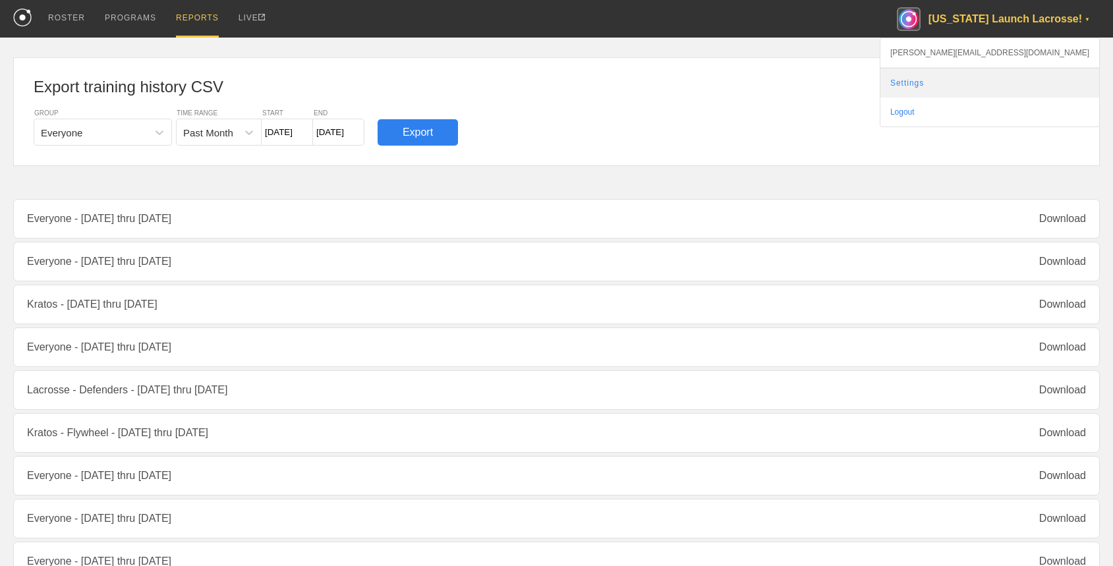
click at [1025, 79] on link "Settings" at bounding box center [990, 83] width 219 height 29
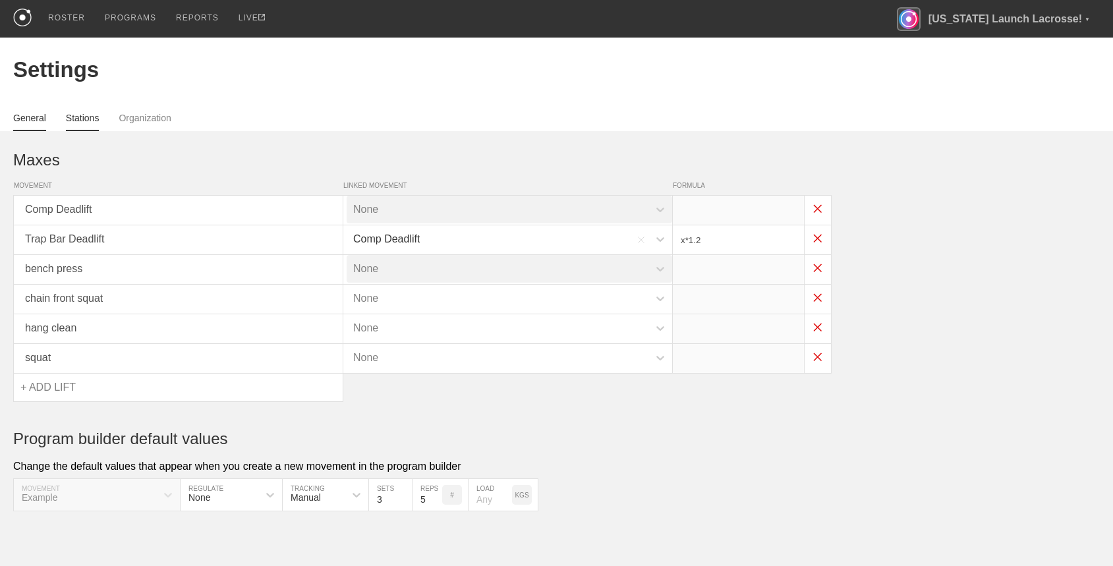
click at [92, 121] on link "Stations" at bounding box center [83, 122] width 34 height 18
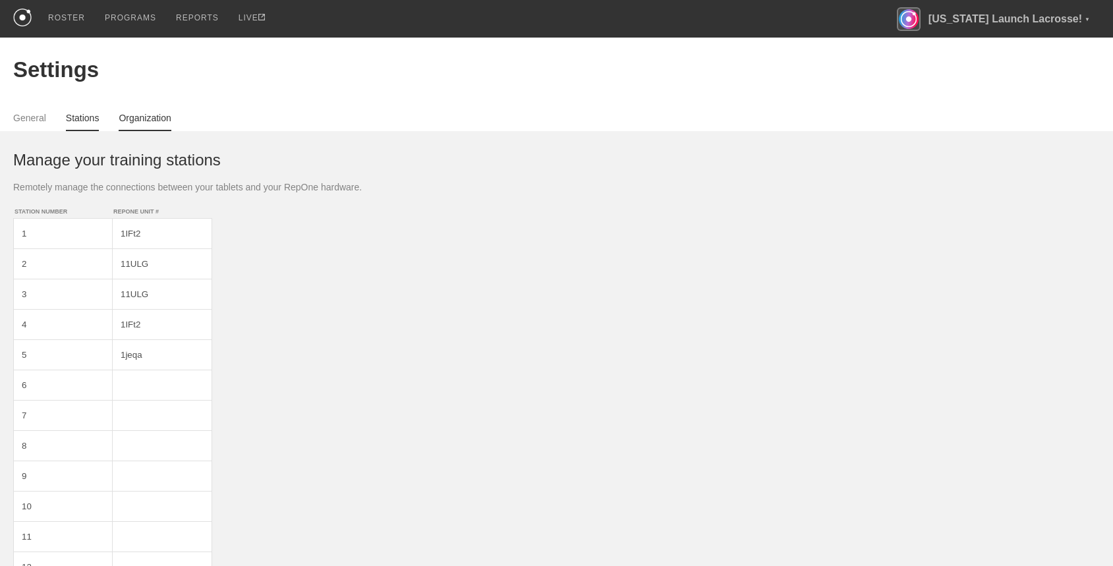
click at [148, 122] on link "Organization" at bounding box center [145, 122] width 52 height 18
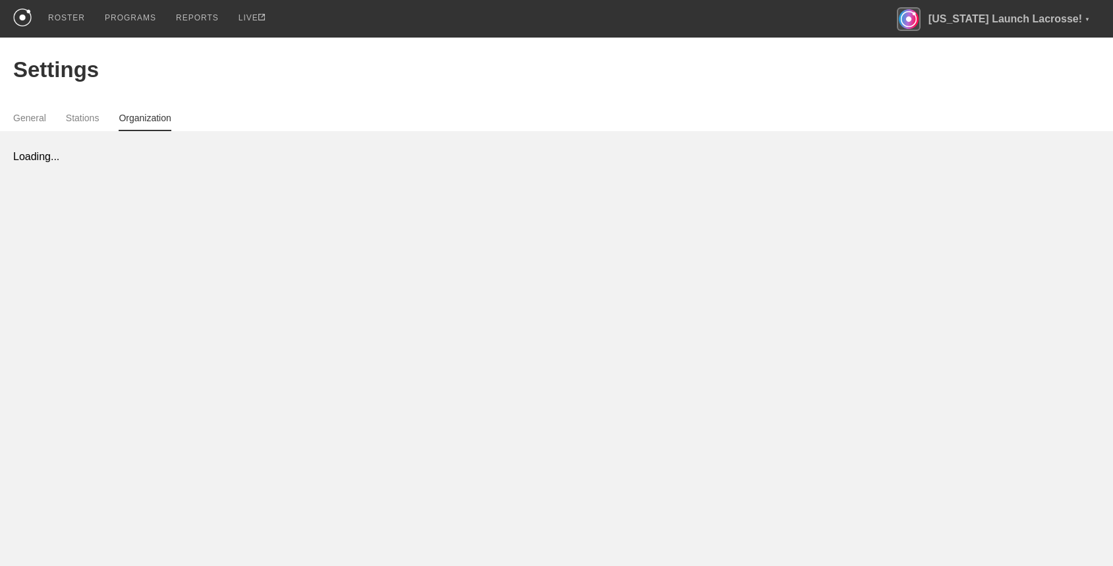
select select "STAFF"
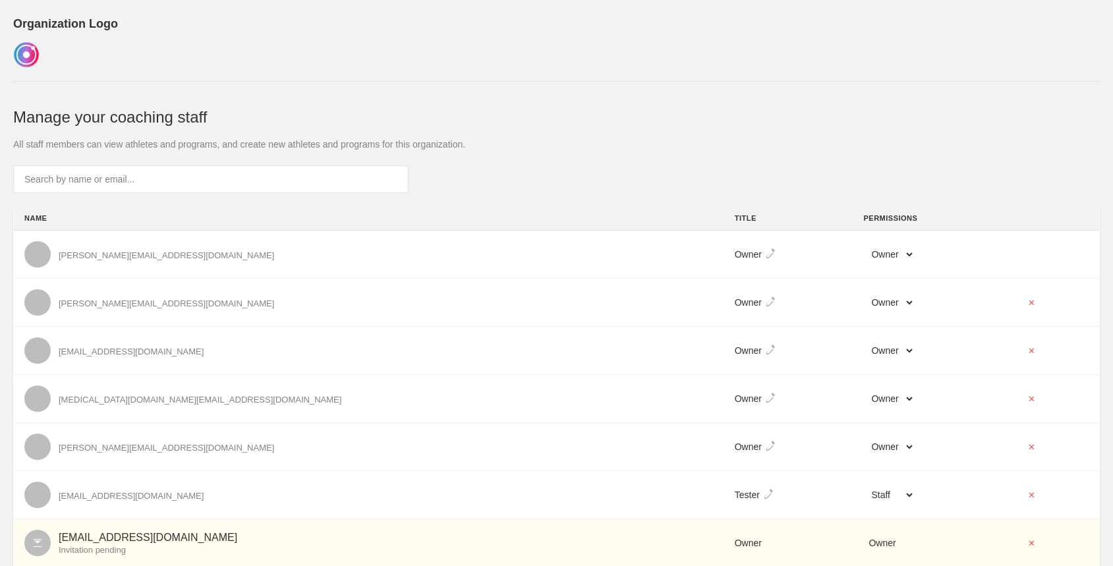
scroll to position [308, 0]
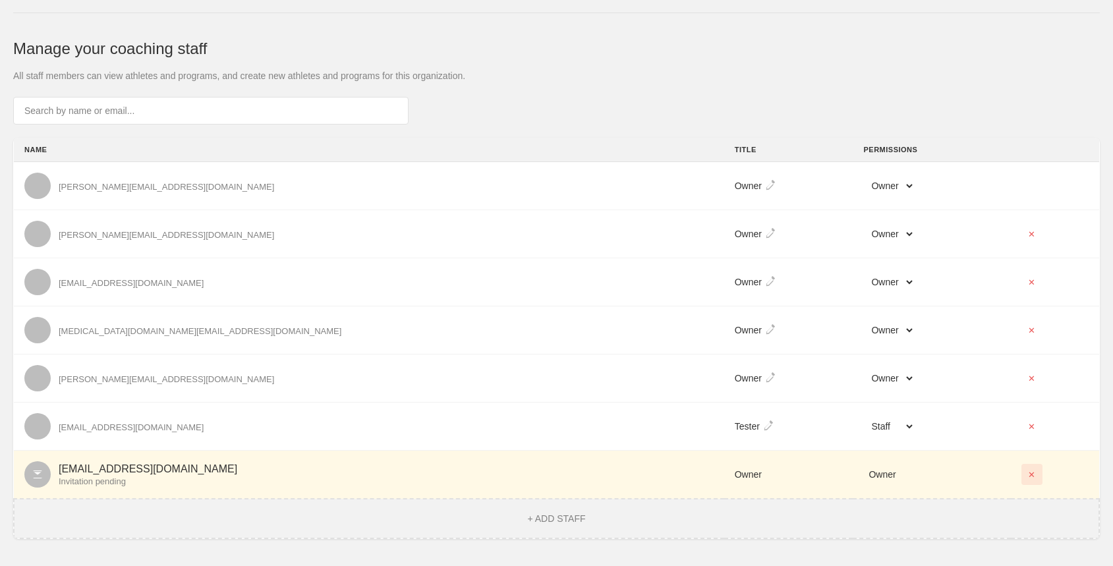
click at [1022, 475] on button "✕" at bounding box center [1032, 474] width 21 height 21
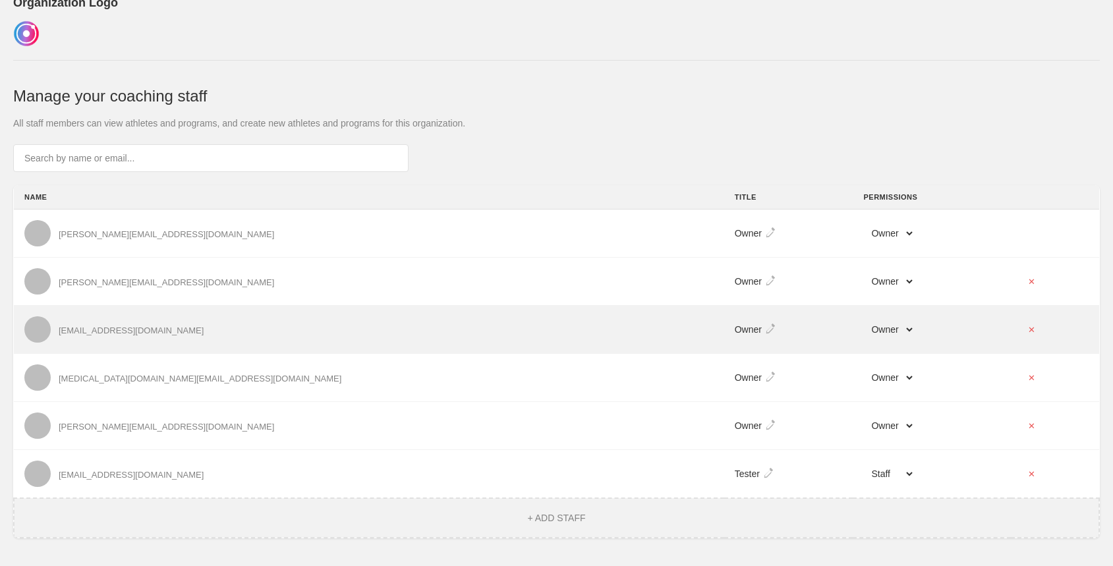
scroll to position [260, 0]
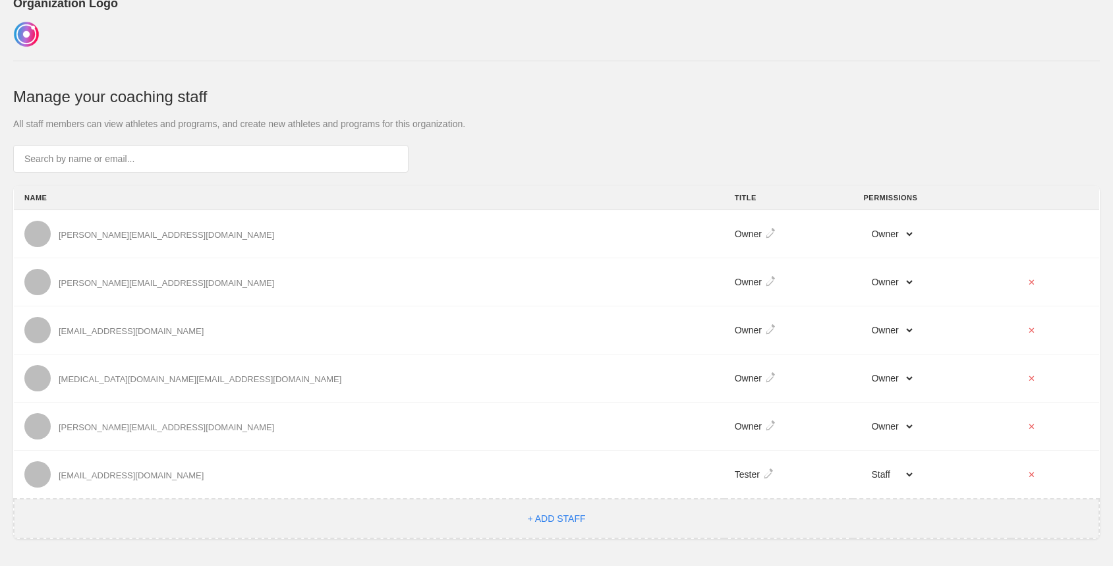
click at [551, 516] on button "+ ADD STAFF" at bounding box center [556, 519] width 66 height 12
select select "STAFF"
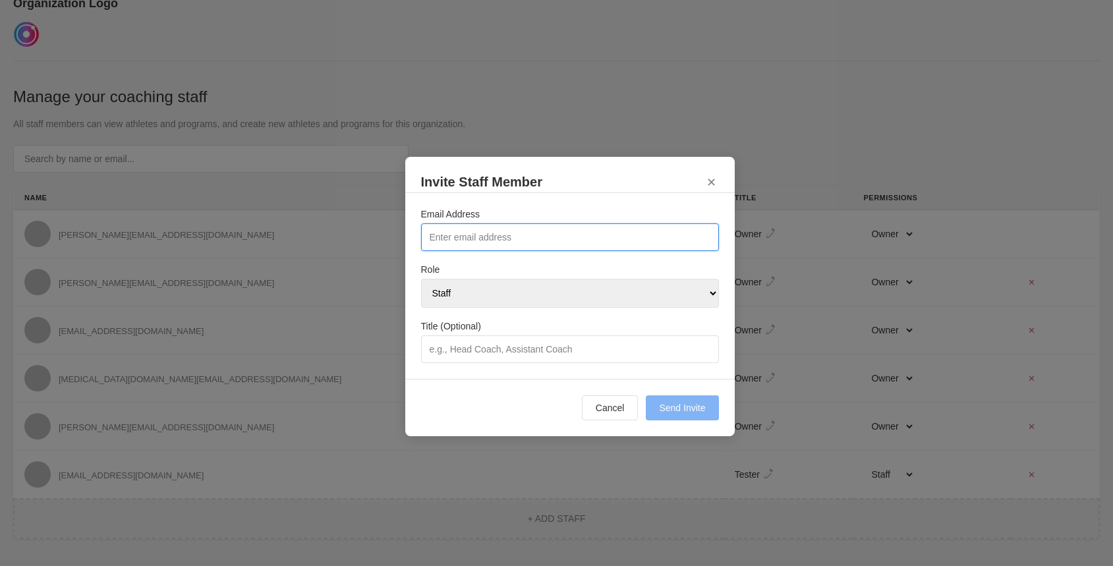
click at [506, 236] on input "Email Address" at bounding box center [570, 237] width 298 height 28
click at [463, 234] on input "oguz+13@getrepone.com" at bounding box center [570, 237] width 298 height 28
type input "oguz+19@getrepone.com"
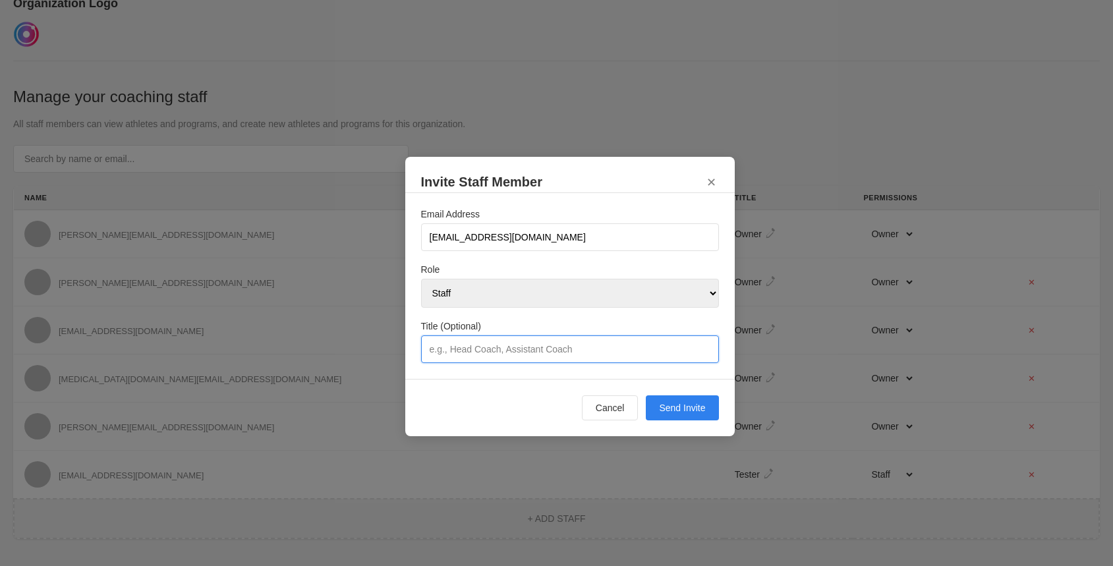
click at [555, 348] on input "Title (Optional)" at bounding box center [570, 350] width 298 height 28
click at [583, 301] on select "Owner Admin Staff" at bounding box center [570, 293] width 298 height 29
select select "OWNER"
click at [421, 279] on select "Owner Admin Staff" at bounding box center [570, 293] width 298 height 29
click at [674, 407] on button "Send Invite" at bounding box center [682, 408] width 73 height 25
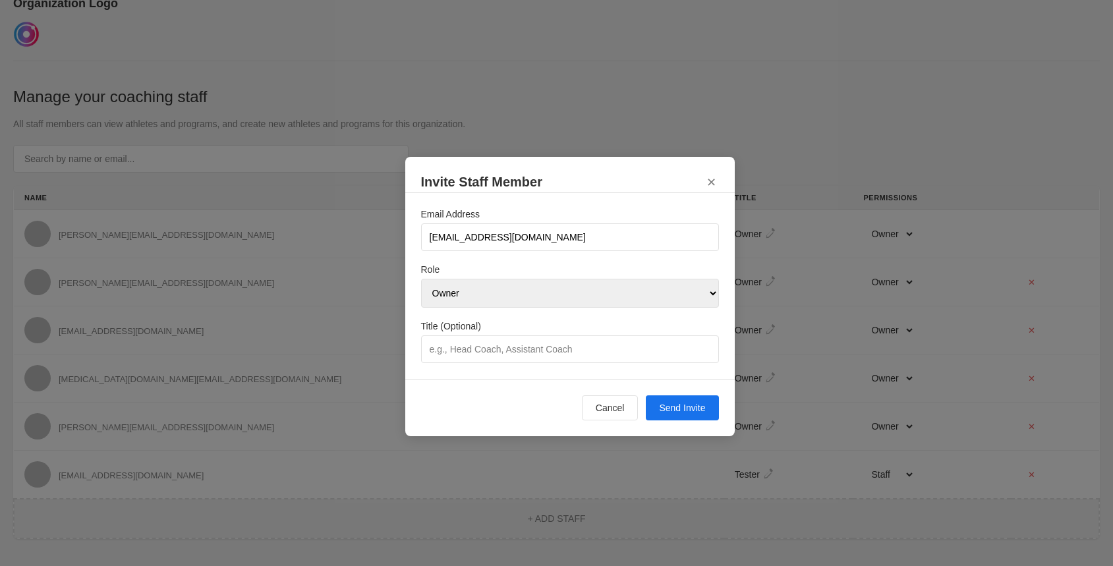
scroll to position [0, 0]
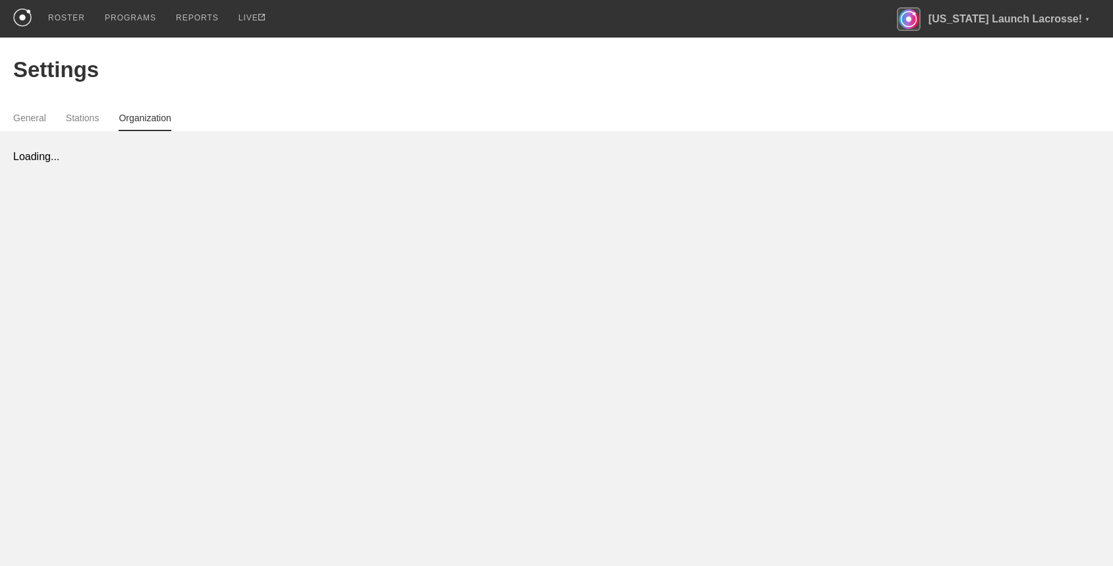
select select "STAFF"
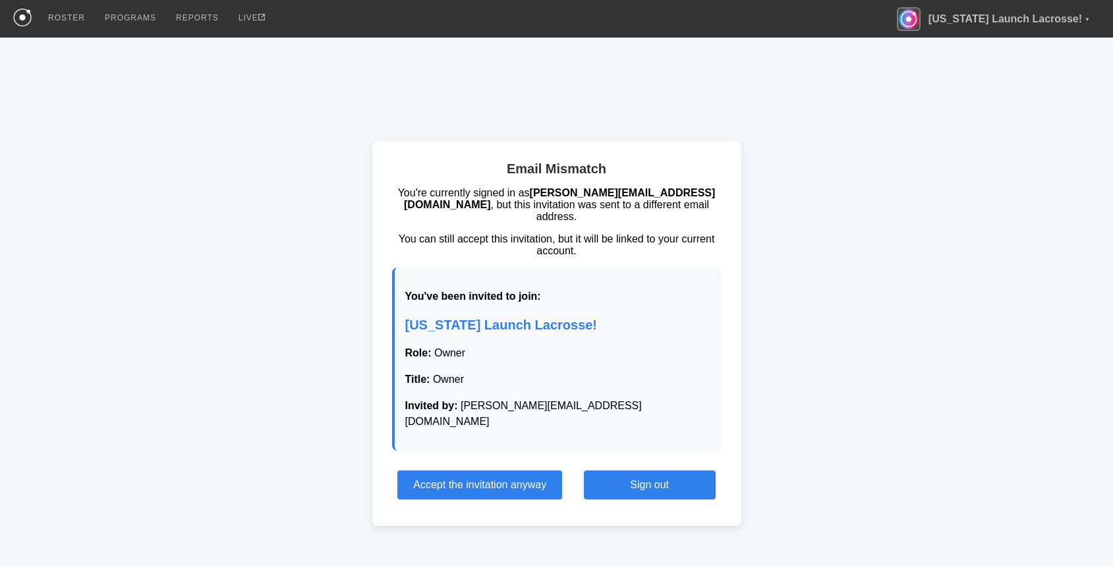
click at [643, 471] on button "Sign out" at bounding box center [650, 485] width 132 height 29
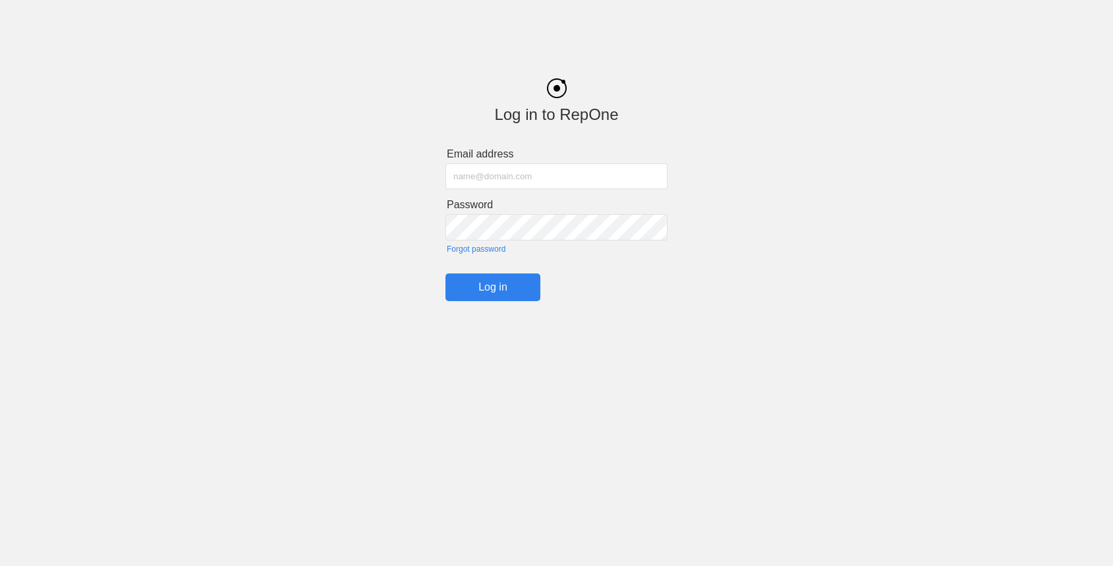
type input "[PERSON_NAME][EMAIL_ADDRESS][DOMAIN_NAME]"
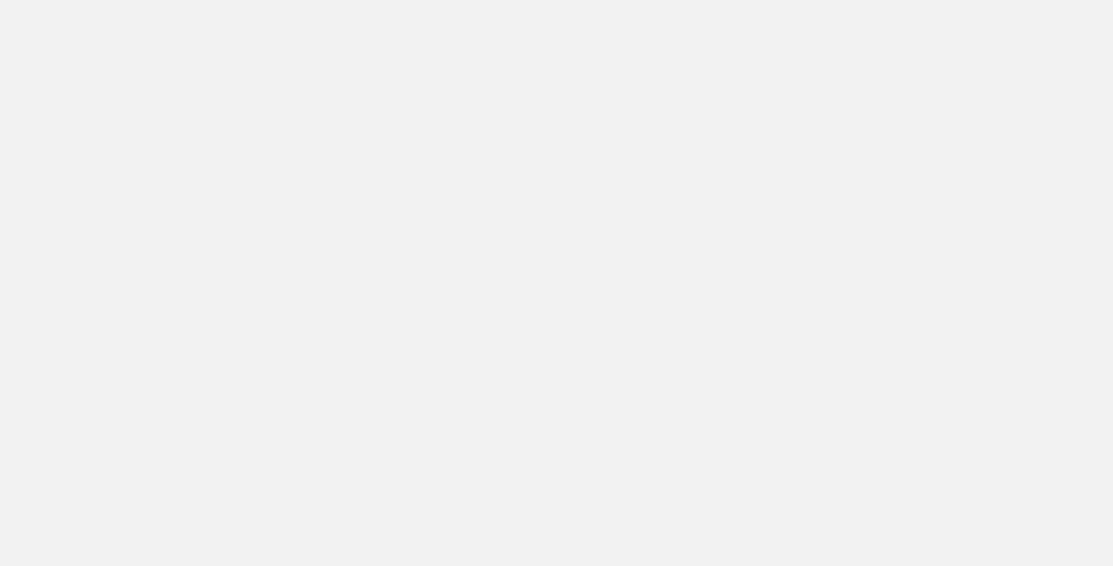
click at [471, 0] on html at bounding box center [556, 0] width 1113 height 0
drag, startPoint x: 483, startPoint y: 174, endPoint x: 491, endPoint y: 178, distance: 8.8
click at [491, 0] on html at bounding box center [556, 0] width 1113 height 0
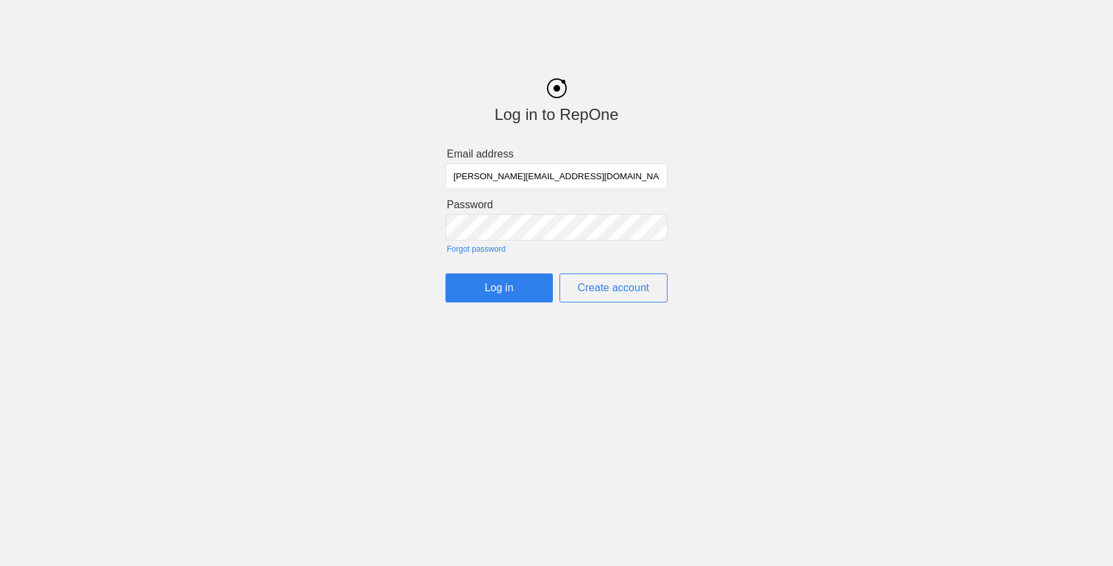
click at [468, 169] on input "[PERSON_NAME][EMAIL_ADDRESS][DOMAIN_NAME]" at bounding box center [557, 176] width 222 height 26
click at [500, 285] on input "Log in" at bounding box center [499, 288] width 107 height 29
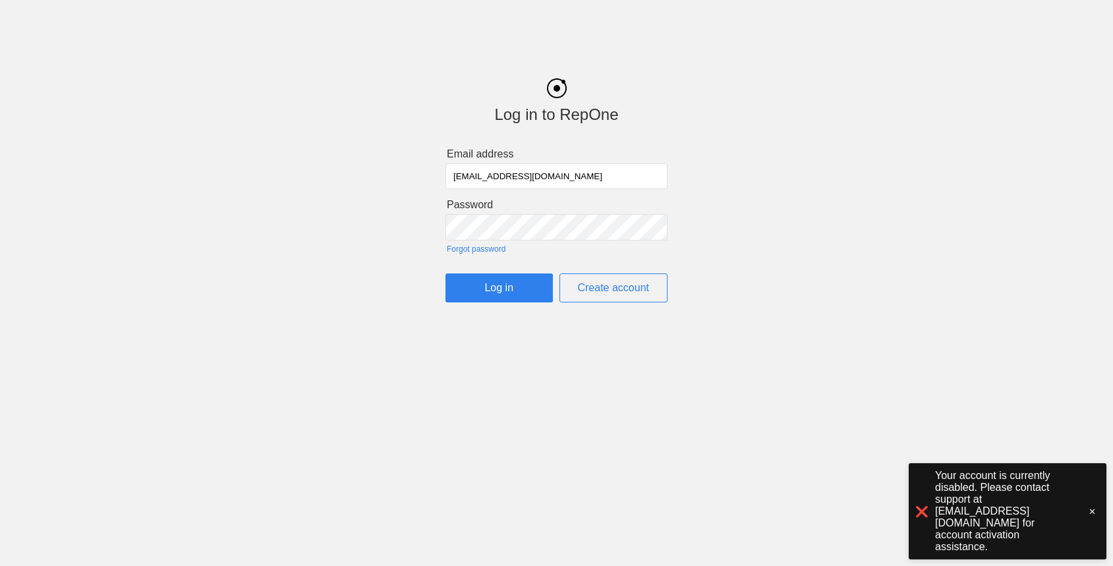
click at [510, 174] on input "[EMAIL_ADDRESS][DOMAIN_NAME]" at bounding box center [557, 176] width 222 height 26
type input "[PERSON_NAME][EMAIL_ADDRESS][DOMAIN_NAME]"
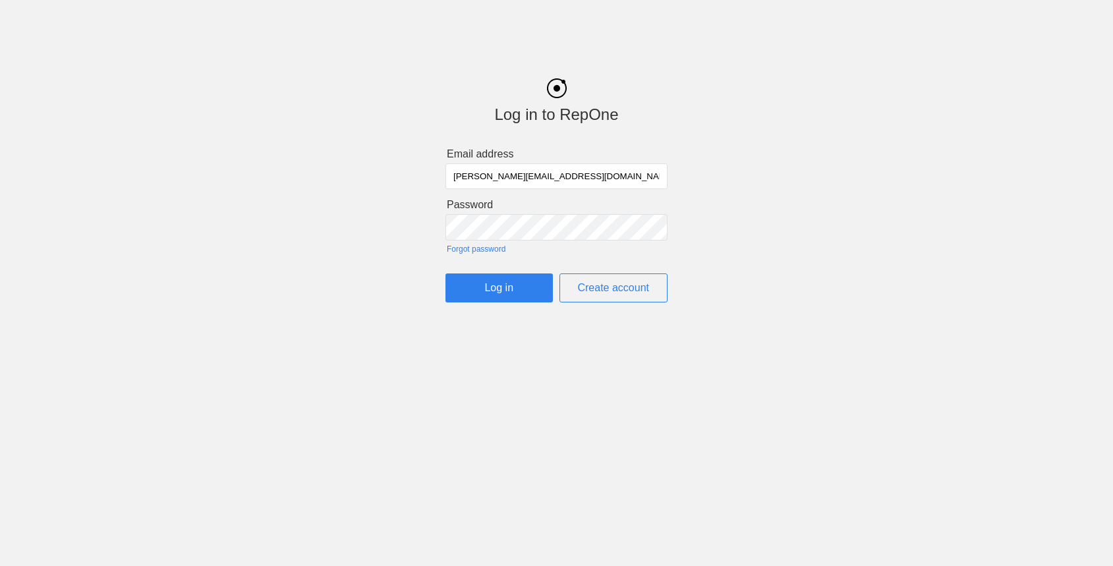
click at [485, 273] on form "Email address [PERSON_NAME][EMAIL_ADDRESS][DOMAIN_NAME] Password Forgot passwor…" at bounding box center [557, 225] width 222 height 154
click at [482, 286] on input "Log in" at bounding box center [499, 288] width 107 height 29
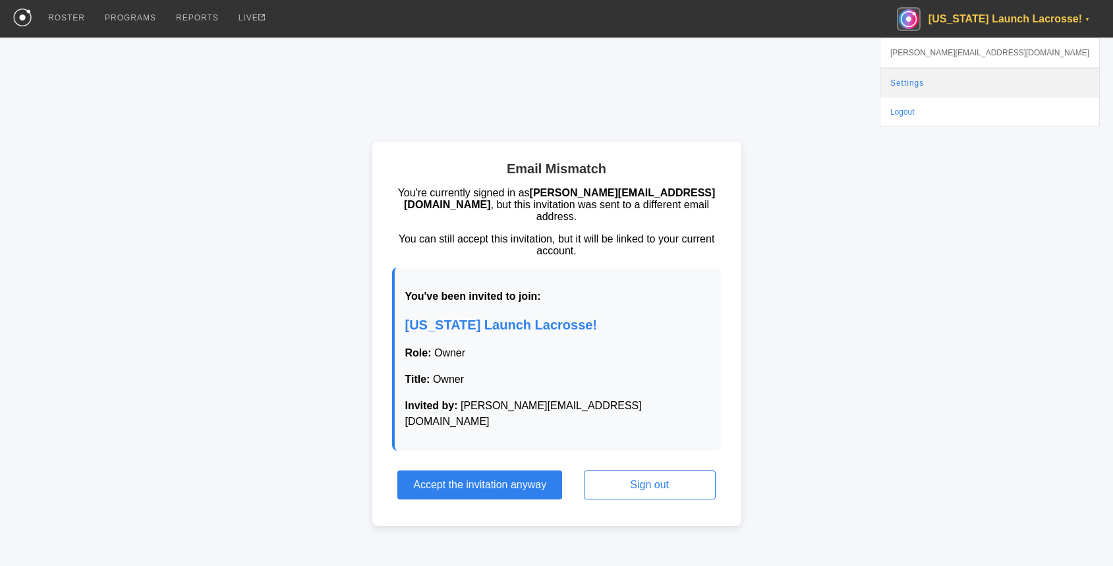
click at [1032, 82] on link "Settings" at bounding box center [990, 83] width 219 height 29
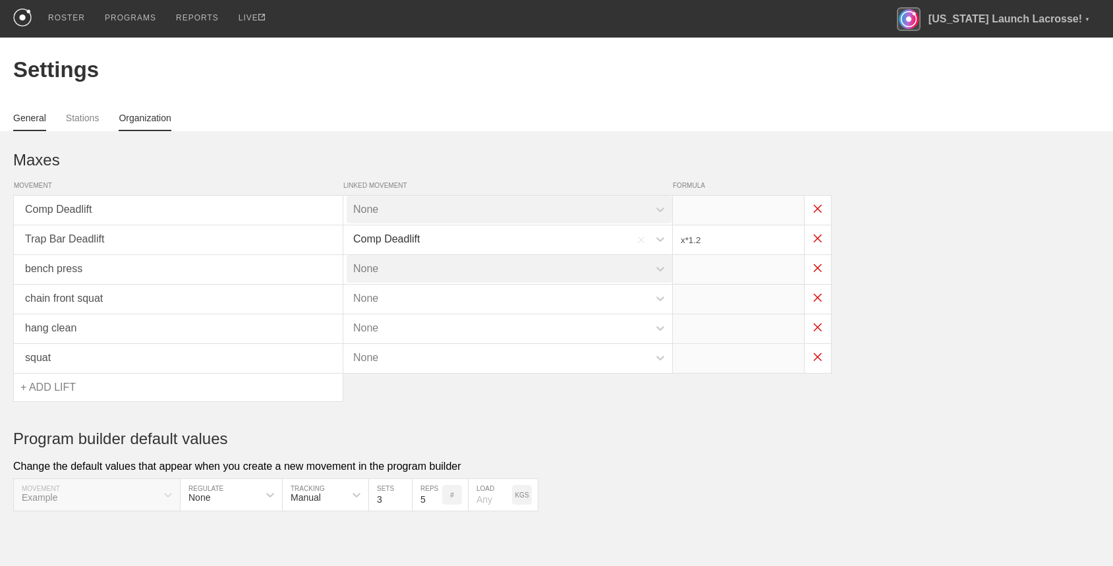
click at [148, 118] on link "Organization" at bounding box center [145, 122] width 52 height 18
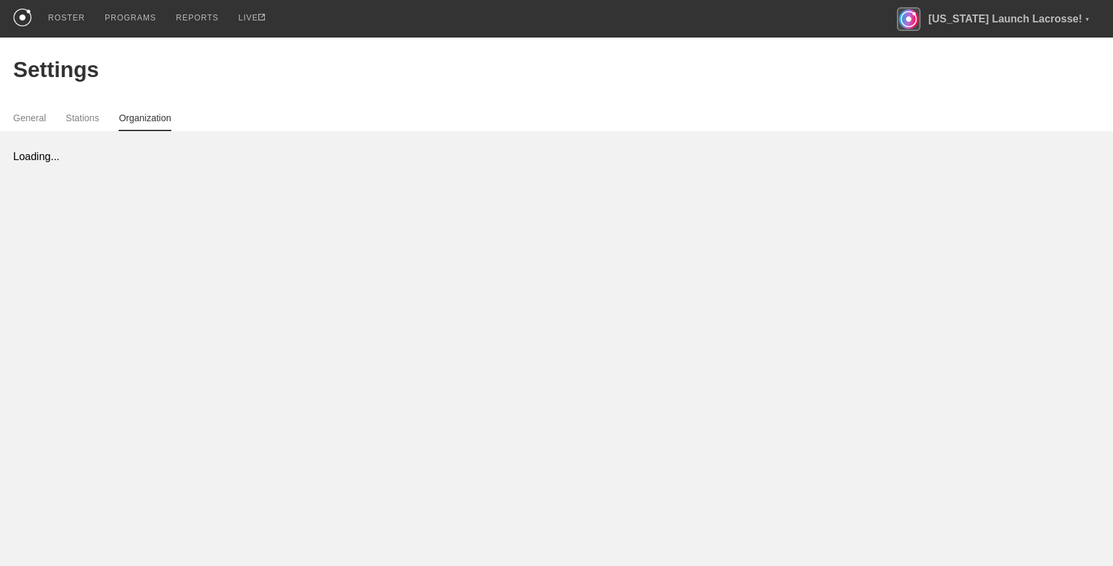
select select "STAFF"
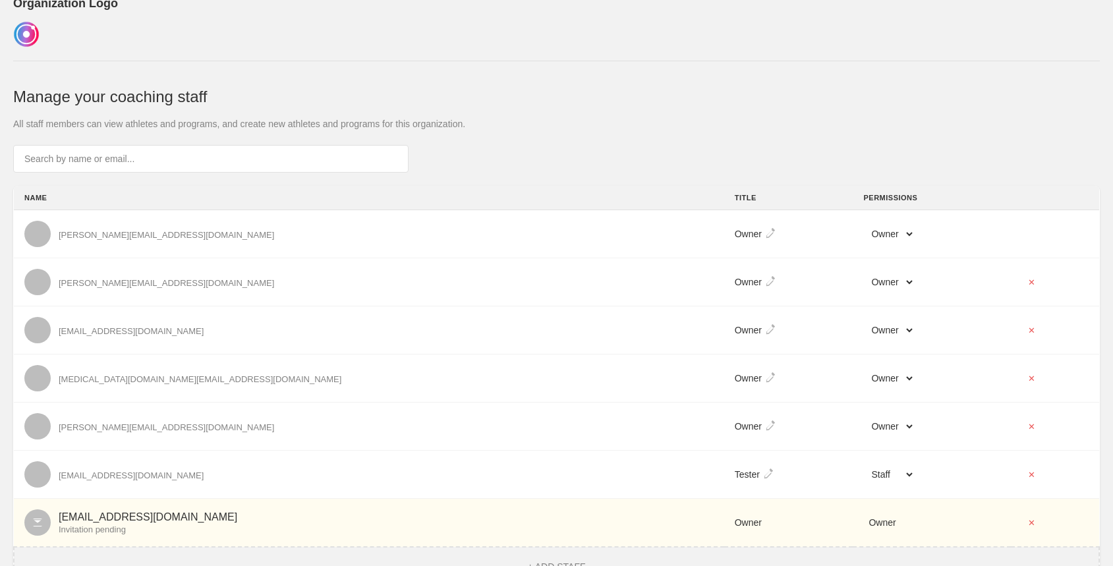
scroll to position [308, 0]
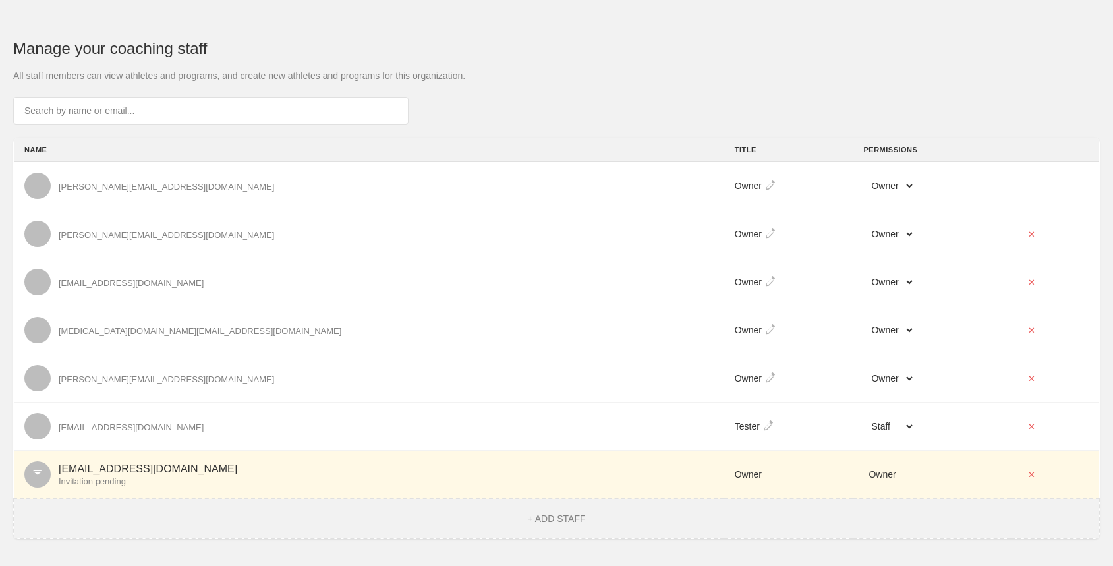
click at [1011, 482] on td "✕" at bounding box center [1055, 475] width 88 height 49
click at [1022, 481] on button "✕" at bounding box center [1032, 474] width 21 height 21
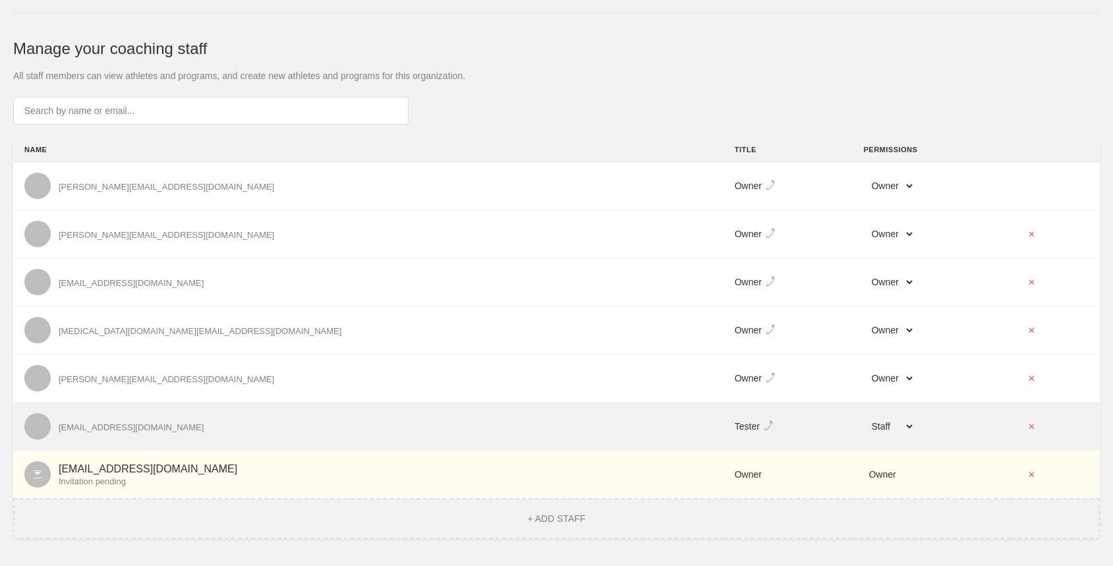
scroll to position [260, 0]
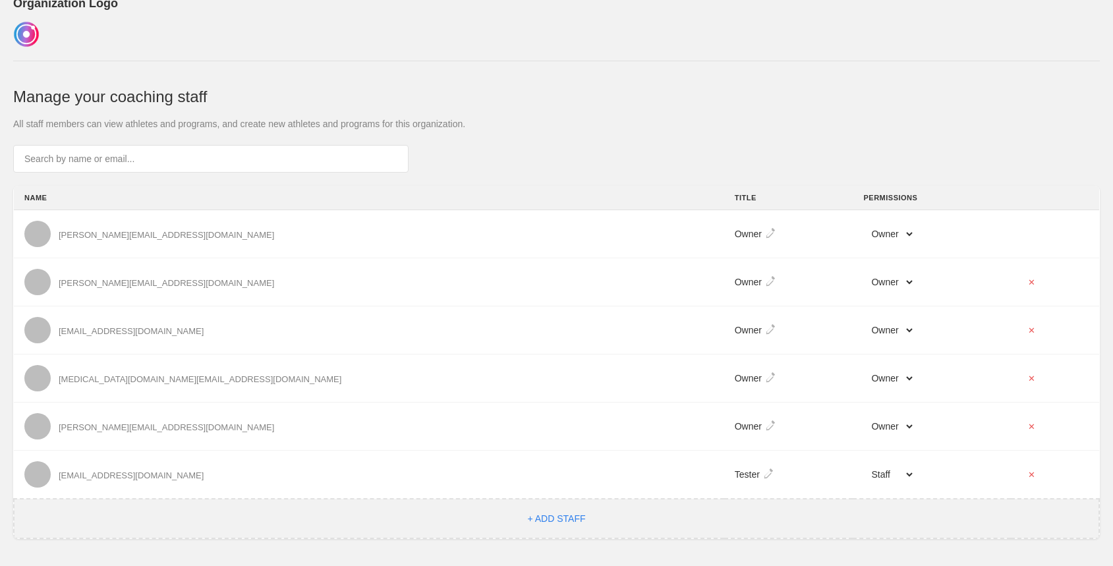
click at [539, 521] on button "+ ADD STAFF" at bounding box center [556, 519] width 66 height 12
select select "STAFF"
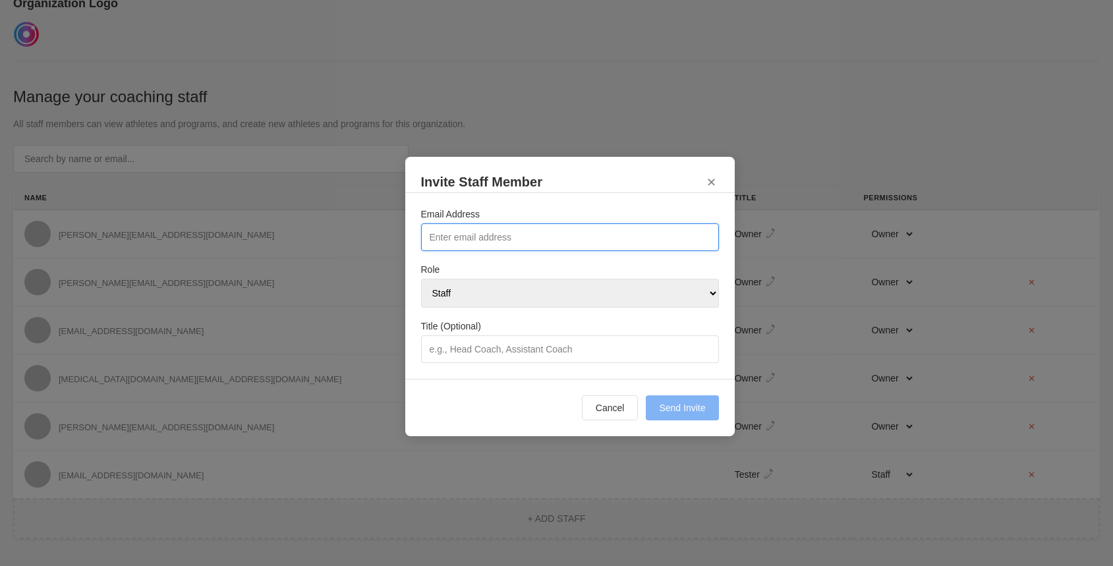
click at [485, 242] on input "Email Address" at bounding box center [570, 237] width 298 height 28
click at [459, 234] on input "[EMAIL_ADDRESS][DOMAIN_NAME]" at bounding box center [570, 237] width 298 height 28
type input "[EMAIL_ADDRESS][DOMAIN_NAME]"
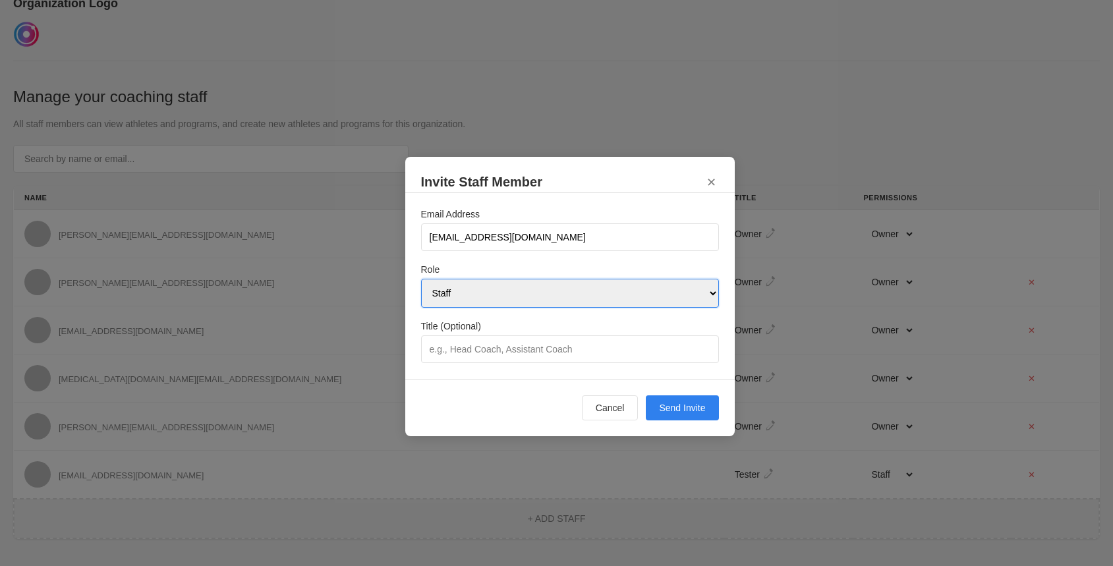
click at [623, 295] on select "Owner Admin Staff" at bounding box center [570, 293] width 298 height 29
select select "OWNER"
click at [421, 279] on select "Owner Admin Staff" at bounding box center [570, 293] width 298 height 29
click at [696, 412] on button "Send Invite" at bounding box center [682, 408] width 73 height 25
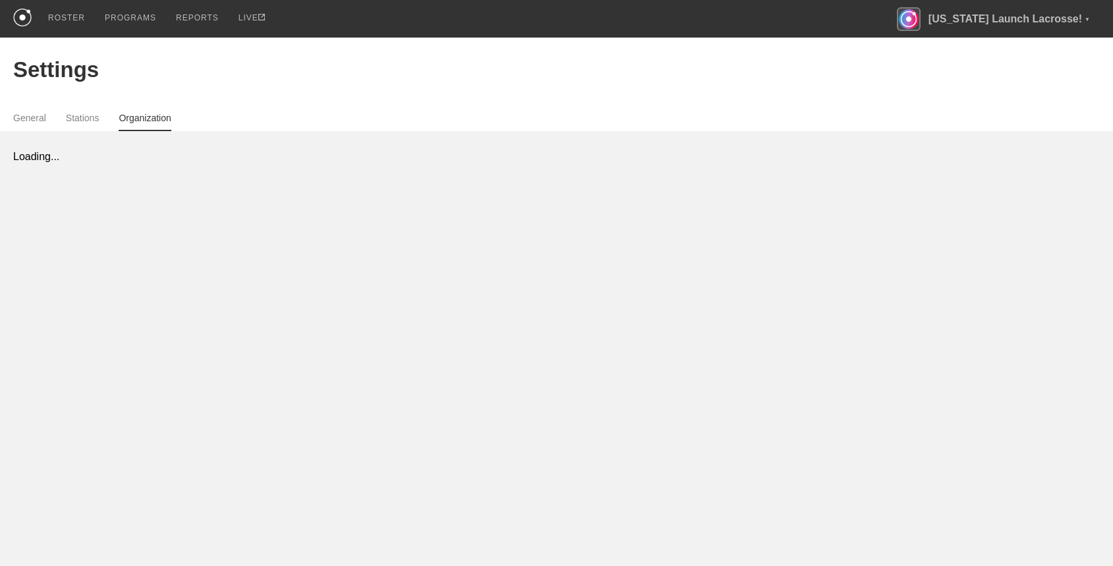
scroll to position [0, 0]
select select "STAFF"
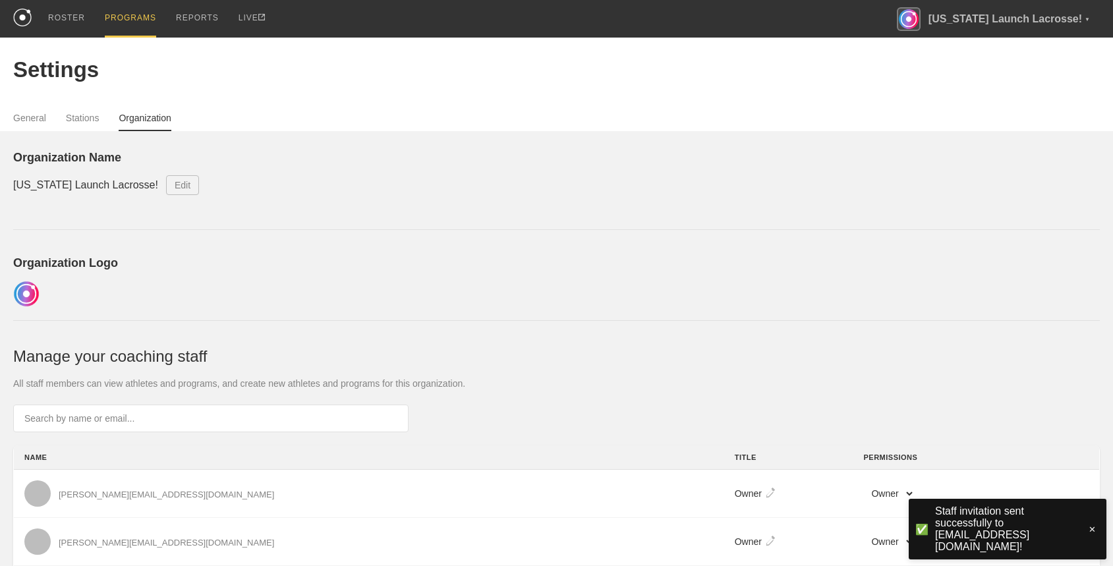
click at [127, 15] on div "PROGRAMS" at bounding box center [130, 19] width 51 height 38
